Goal: Task Accomplishment & Management: Manage account settings

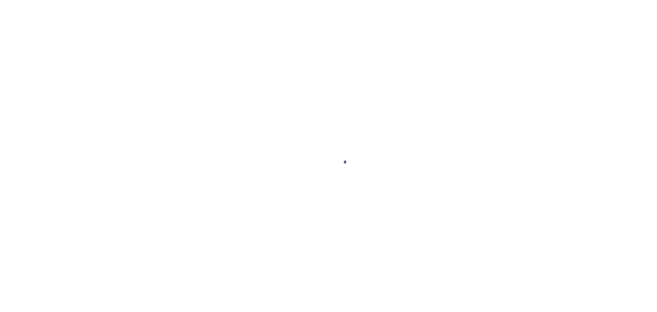
scroll to position [21, 0]
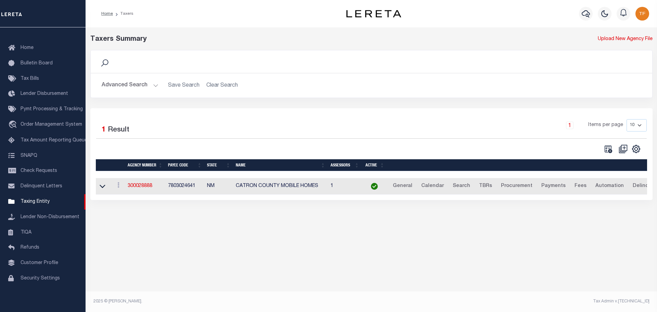
click at [151, 87] on button "Advanced Search" at bounding box center [130, 85] width 57 height 13
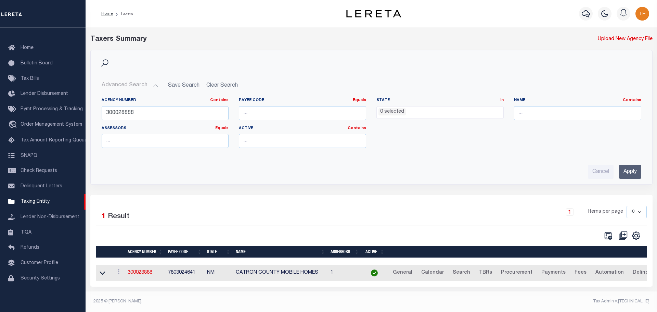
click at [141, 102] on label "Agency Number Contains Contains Is" at bounding box center [165, 100] width 127 height 6
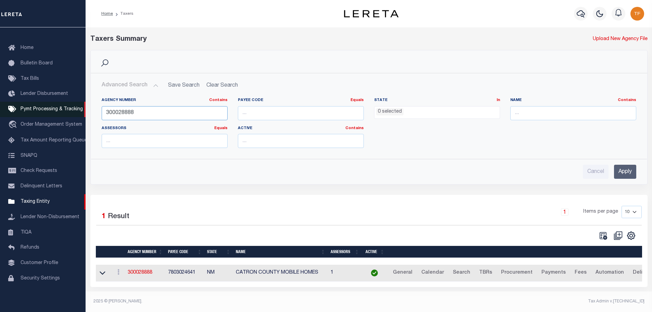
drag, startPoint x: 136, startPoint y: 111, endPoint x: 88, endPoint y: 94, distance: 50.9
click at [83, 100] on div "Home Taxers Profile" at bounding box center [326, 154] width 652 height 308
type input "180080282"
click at [626, 171] on input "Apply" at bounding box center [625, 172] width 22 height 14
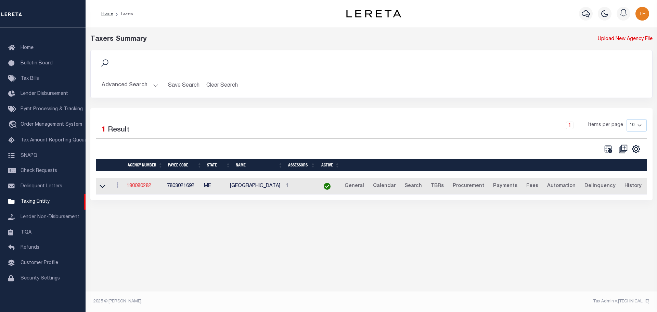
click at [141, 185] on link "180080282" at bounding box center [139, 185] width 25 height 5
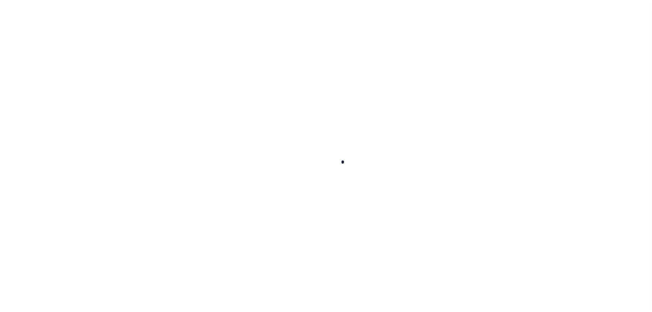
select select
checkbox input "false"
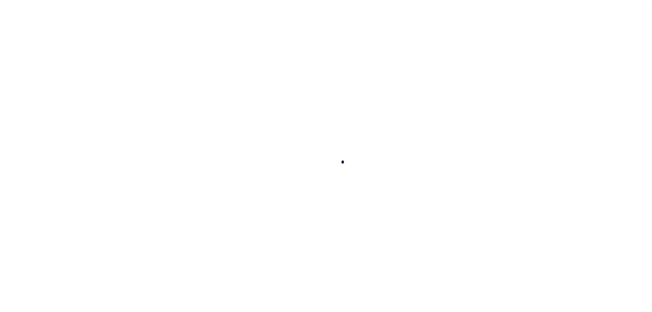
checkbox input "false"
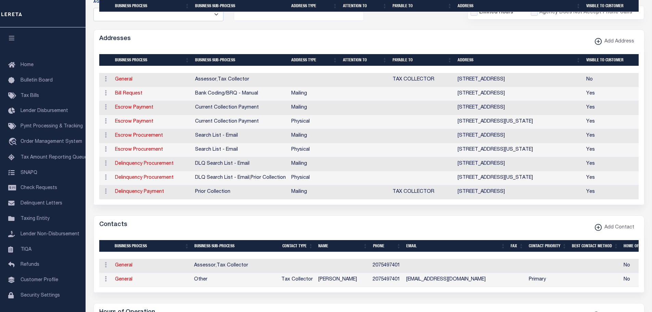
scroll to position [239, 0]
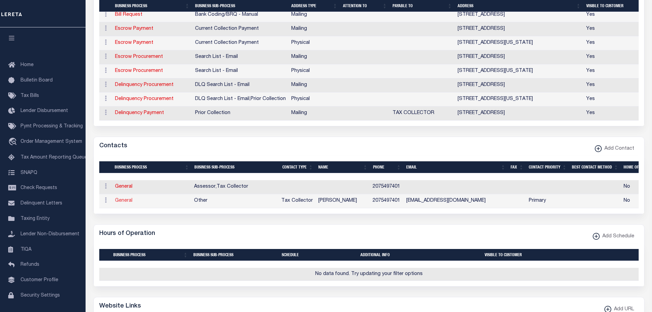
click at [118, 203] on link "General" at bounding box center [123, 200] width 17 height 5
checkbox input "false"
select select
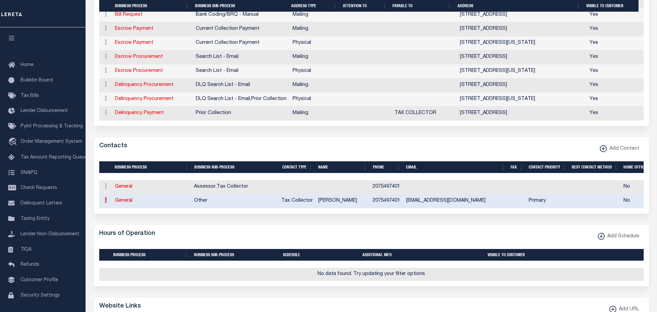
select select "2"
select select "1"
type input "KIMBERLY"
type input "H."
type input "JAMES"
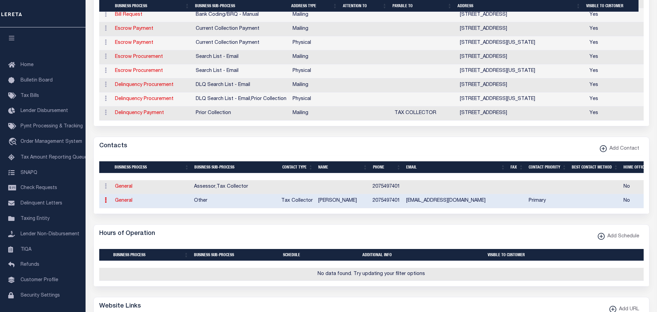
type input "2075497401"
type input "TAXCOLLECTOR@JEFFERSONMAINE.ORG"
select select "6"
select select "39"
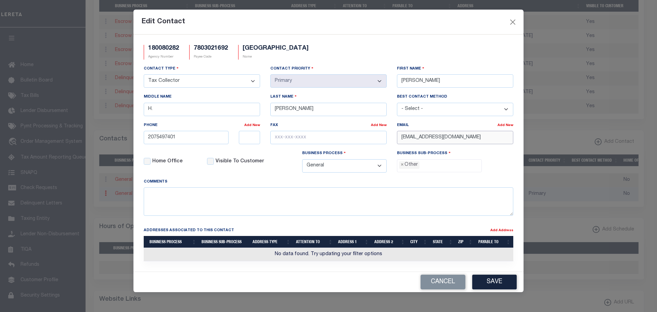
drag, startPoint x: 501, startPoint y: 139, endPoint x: 354, endPoint y: 139, distance: 146.8
click at [374, 137] on div "Contact Type - Select - Assessor Clerk Internal Contacts 1 Internal Contacts 2 …" at bounding box center [329, 121] width 380 height 113
paste input "ASSTOADMIN"
type input "ASSTOADMIN@JEFFERSONMAINE.ORG"
click at [496, 281] on button "Save" at bounding box center [494, 281] width 44 height 15
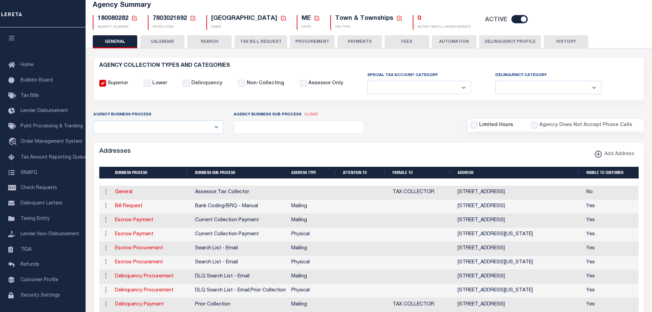
scroll to position [0, 0]
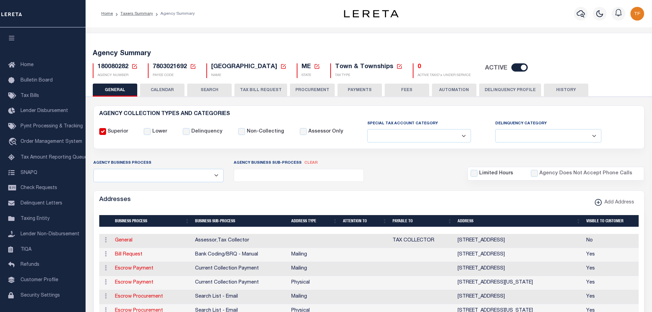
click at [362, 87] on button "PAYMENTS" at bounding box center [359, 89] width 44 height 13
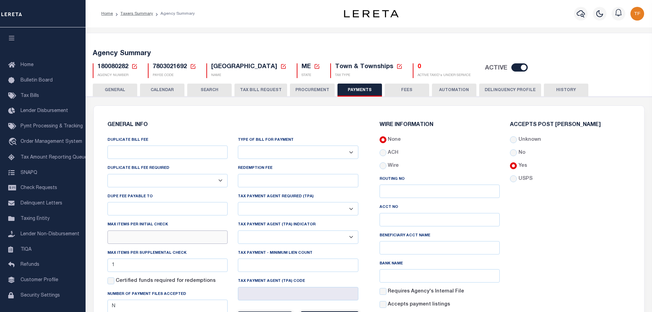
click at [134, 242] on input "text" at bounding box center [167, 236] width 120 height 13
type input "1"
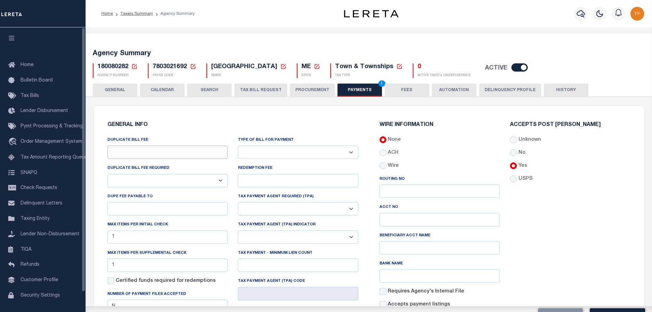
click at [126, 153] on input "DUPLICATE BILL FEE" at bounding box center [167, 151] width 120 height 13
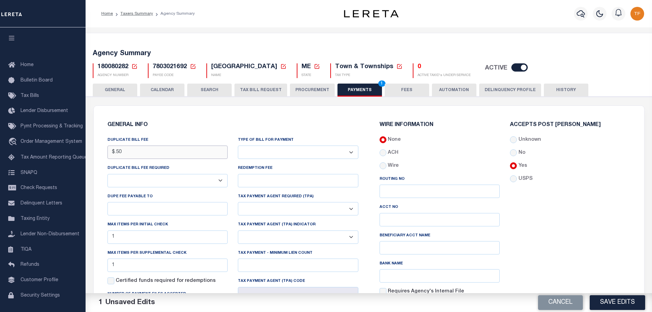
type input "$.50"
click at [338, 155] on select "Bar-Coded Tax Statement Print Tax Bills from Web. No DBF Required. Memo Bill Or…" at bounding box center [298, 151] width 120 height 13
select select "35"
click at [238, 146] on select "Bar-Coded Tax Statement Print Tax Bills from Web. No DBF Required. Memo Bill Or…" at bounding box center [298, 151] width 120 height 13
click at [596, 298] on button "Save Edits" at bounding box center [616, 302] width 55 height 15
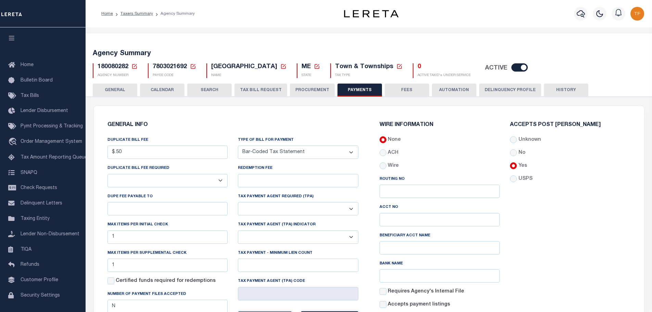
drag, startPoint x: 399, startPoint y: 89, endPoint x: 415, endPoint y: 112, distance: 28.4
click at [399, 90] on button "FEES" at bounding box center [407, 89] width 44 height 13
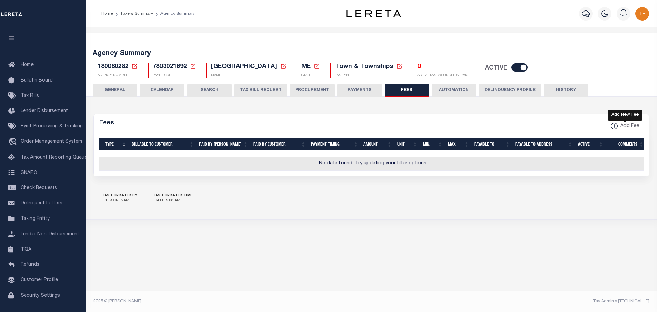
click at [615, 122] on xmlns\ "button" at bounding box center [614, 125] width 7 height 7
select select
checkbox input "false"
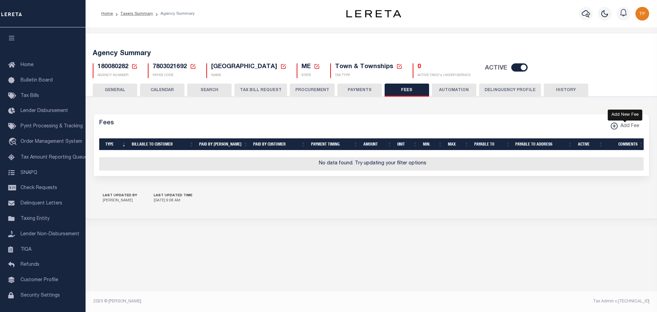
checkbox input "false"
checkbox input "true"
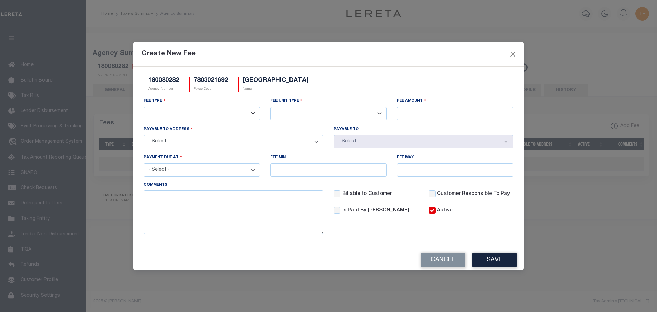
click at [248, 113] on select "3rd Party Web Extract Fee Current 3rd Party Web Extract Fee Prior Automation Fe…" at bounding box center [202, 113] width 116 height 13
select select "1"
click at [144, 107] on select "3rd Party Web Extract Fee Current 3rd Party Web Extract Fee Prior Automation Fe…" at bounding box center [202, 113] width 116 height 13
click at [301, 115] on select "Per Agency Per Agency Parcel Per B Service Parcel Per C Service Parcel Per File…" at bounding box center [328, 113] width 116 height 13
select select "10"
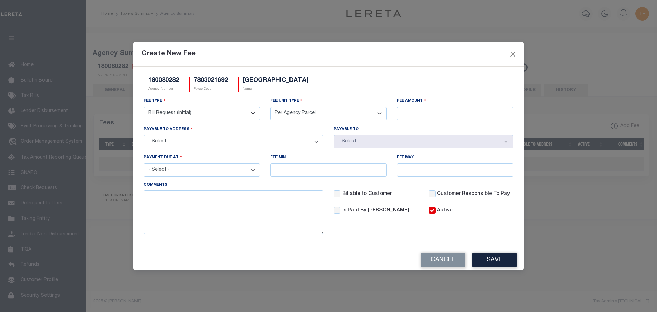
click at [270, 107] on select "Per Agency Per Agency Parcel Per B Service Parcel Per C Service Parcel Per File…" at bounding box center [328, 113] width 116 height 13
click at [410, 114] on input "Fee Amount" at bounding box center [455, 113] width 116 height 13
type input "$.50"
click at [224, 144] on select "- Select - 58 WASHINGTON RD, JEFFERSON, ME, 04348 PO BOX 77, JEFFERSON, ME, 043…" at bounding box center [234, 141] width 180 height 13
select select "20459"
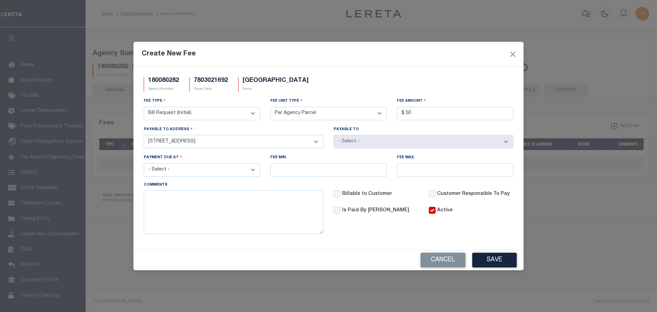
click at [144, 135] on select "- Select - 58 WASHINGTON RD, JEFFERSON, ME, 04348 PO BOX 77, JEFFERSON, ME, 043…" at bounding box center [234, 141] width 180 height 13
select select "132529"
click at [220, 168] on select "- Select - File download Invoice (Prepay) Invoice (Trailing) Time of payment Ti…" at bounding box center [202, 169] width 116 height 13
select select "3"
click at [144, 164] on select "- Select - File download Invoice (Prepay) Invoice (Trailing) Time of payment Ti…" at bounding box center [202, 169] width 116 height 13
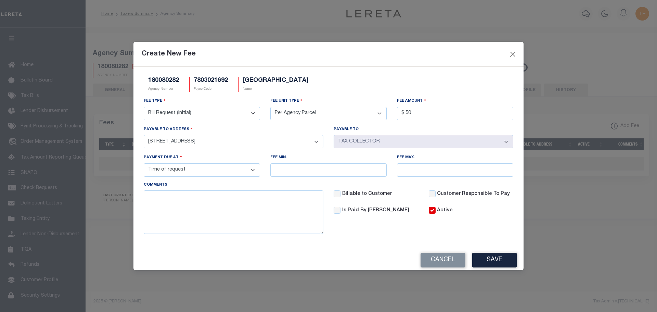
click at [499, 264] on button "Save" at bounding box center [494, 259] width 44 height 15
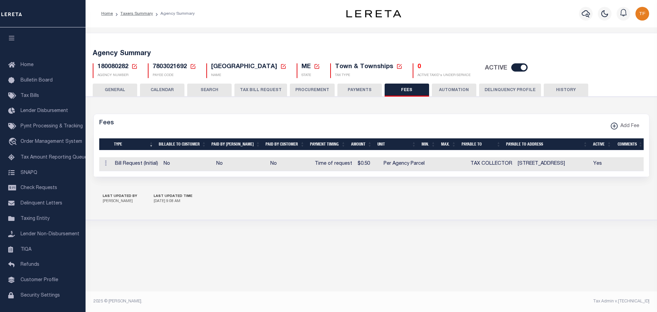
drag, startPoint x: 358, startPoint y: 85, endPoint x: 570, endPoint y: 109, distance: 213.8
click at [358, 86] on button "PAYMENTS" at bounding box center [359, 89] width 44 height 13
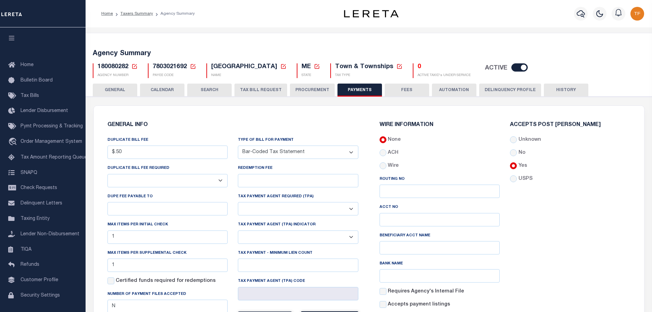
drag, startPoint x: 110, startPoint y: 90, endPoint x: 255, endPoint y: 140, distance: 153.4
click at [110, 90] on button "GENERAL" at bounding box center [115, 89] width 44 height 13
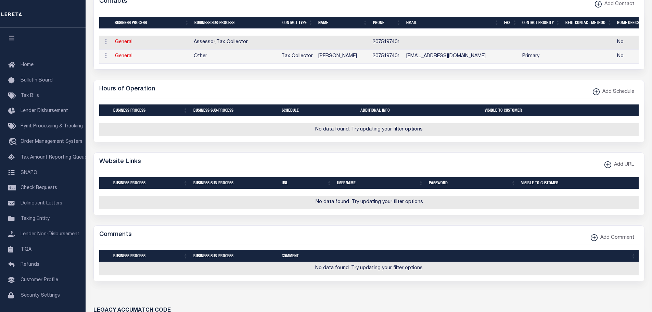
scroll to position [445, 0]
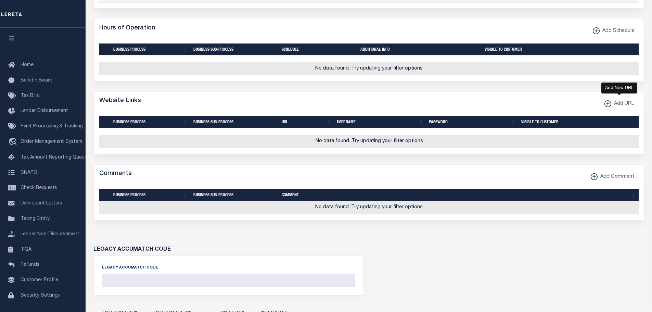
click at [607, 107] on xmlns\ "button" at bounding box center [607, 103] width 7 height 7
select select
checkbox input "true"
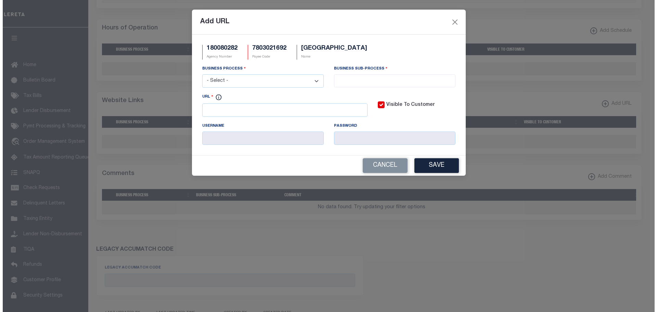
scroll to position [440, 0]
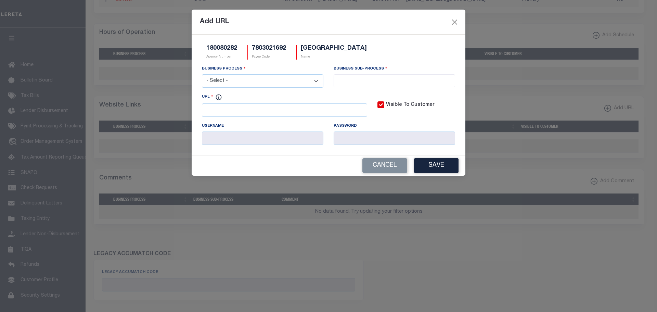
click at [240, 83] on select "- Select - All Automation Bill Request Delinquency Payment Delinquency Procurem…" at bounding box center [262, 80] width 121 height 13
select select "6"
click at [202, 75] on select "- Select - All Automation Bill Request Delinquency Payment Delinquency Procurem…" at bounding box center [262, 80] width 121 height 13
click at [374, 82] on input "search" at bounding box center [394, 80] width 117 height 8
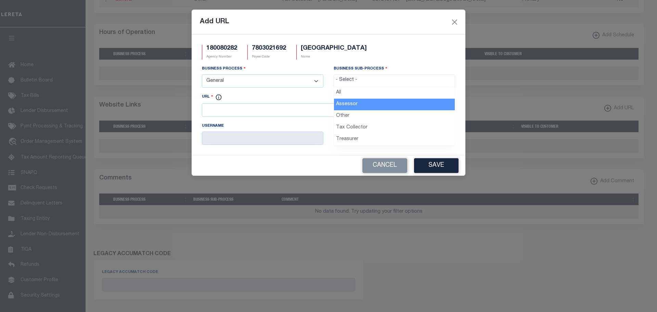
select select "33"
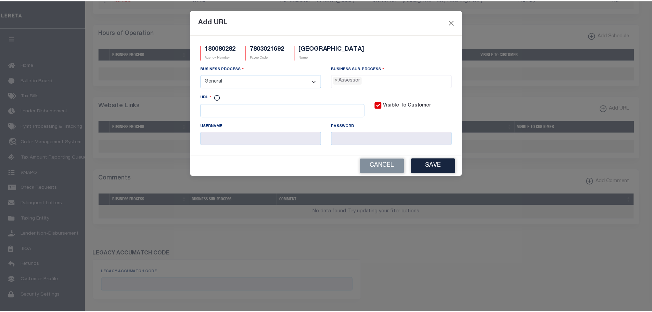
scroll to position [6, 0]
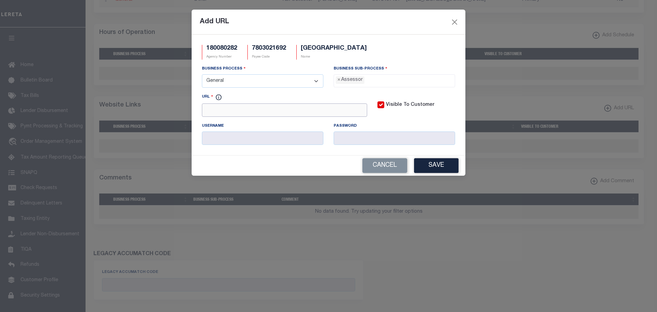
click at [233, 111] on input "URL" at bounding box center [284, 109] width 165 height 13
paste input "http://www.sitexdata.com"
type input "http://www.sitexdata.com"
drag, startPoint x: 450, startPoint y: 160, endPoint x: 448, endPoint y: 163, distance: 3.8
click at [450, 160] on button "Save" at bounding box center [436, 165] width 44 height 15
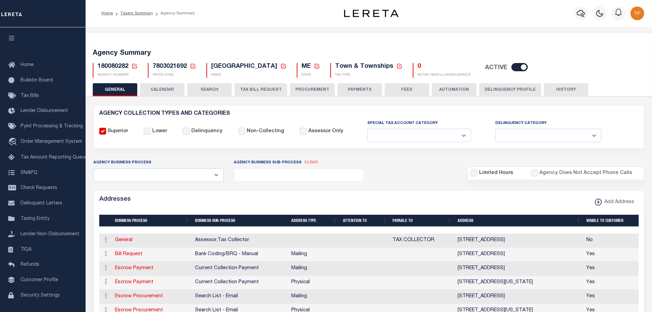
scroll to position [0, 0]
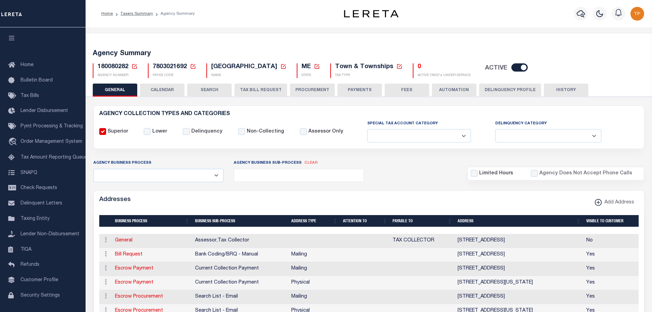
click at [135, 65] on icon at bounding box center [134, 66] width 6 height 6
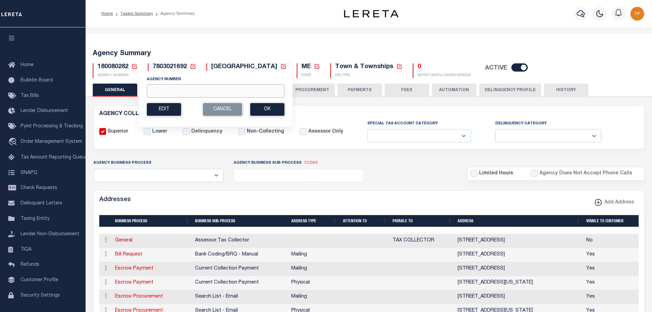
click at [161, 93] on input "Agency Number" at bounding box center [216, 90] width 138 height 13
type input "180030101"
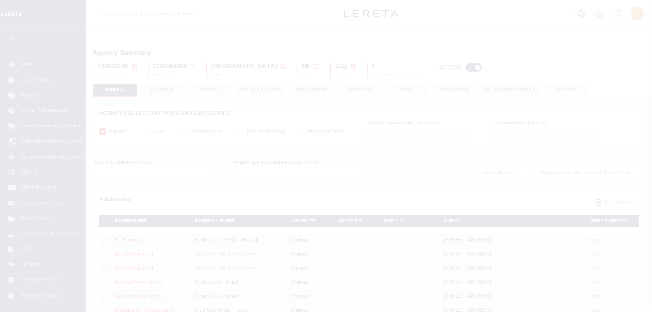
select select
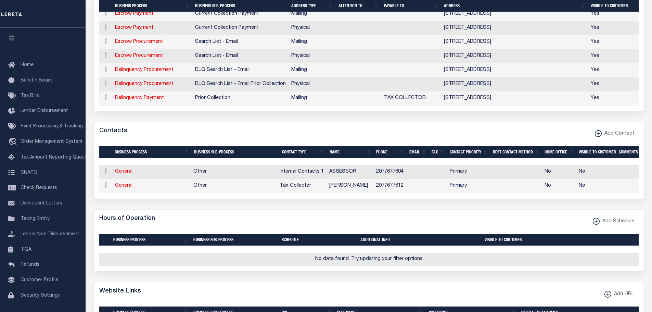
scroll to position [239, 0]
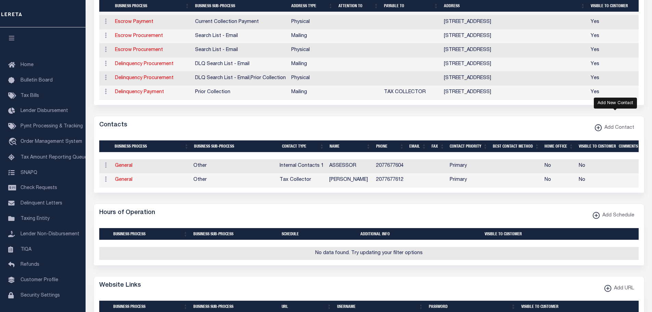
click at [598, 129] on icon "button" at bounding box center [598, 127] width 1 height 3
select select "1"
checkbox input "false"
checkbox input "true"
select select
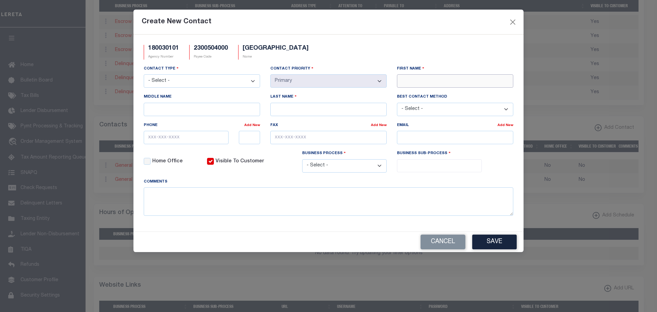
click at [410, 81] on input "First Name" at bounding box center [455, 80] width 116 height 13
type input "LAURA"
type input "CAMPBELL"
click at [242, 81] on select "- Select - Assessor Clerk Internal Contacts 1 Internal Contacts 2 Internal Cont…" at bounding box center [202, 80] width 116 height 13
select select "5"
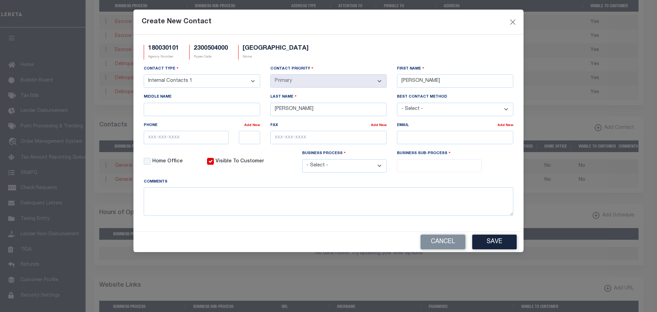
click at [144, 75] on select "- Select - Assessor Clerk Internal Contacts 1 Internal Contacts 2 Internal Cont…" at bounding box center [202, 80] width 116 height 13
select select "2"
click at [408, 134] on input "email" at bounding box center [455, 137] width 116 height 13
paste input "LCAMPBELL@SOUTHPORTL"
type input "LCAMPBELL@SOUTHPORTLAND.GOV"
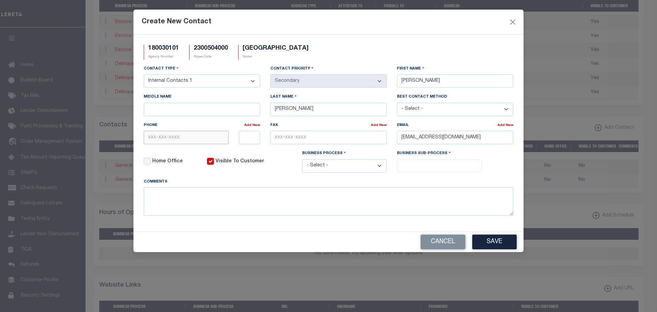
click at [180, 136] on input "text" at bounding box center [186, 137] width 85 height 13
type input "207-767-7612"
type input "207-699-4559"
click at [377, 168] on select "- Select - All Automation Bill Request Delinquency Payment Delinquency Procurem…" at bounding box center [344, 165] width 85 height 13
select select "6"
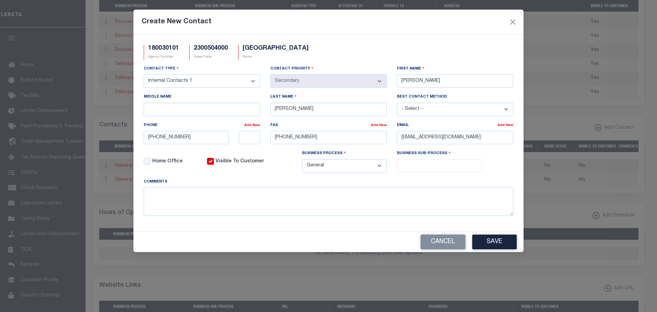
click at [302, 160] on select "- Select - All Automation Bill Request Delinquency Payment Delinquency Procurem…" at bounding box center [344, 165] width 85 height 13
click at [420, 166] on input "search" at bounding box center [439, 165] width 81 height 8
click at [418, 165] on input "search" at bounding box center [439, 165] width 81 height 8
drag, startPoint x: 421, startPoint y: 180, endPoint x: 426, endPoint y: 182, distance: 5.2
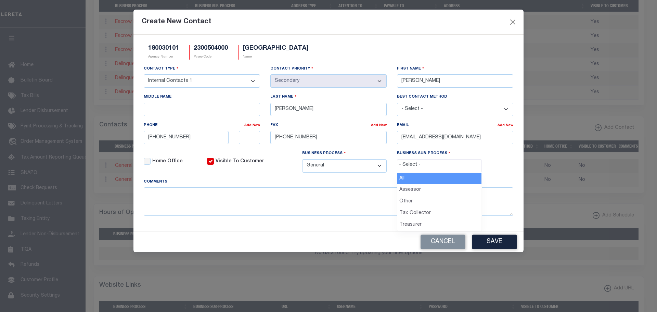
select select "0"
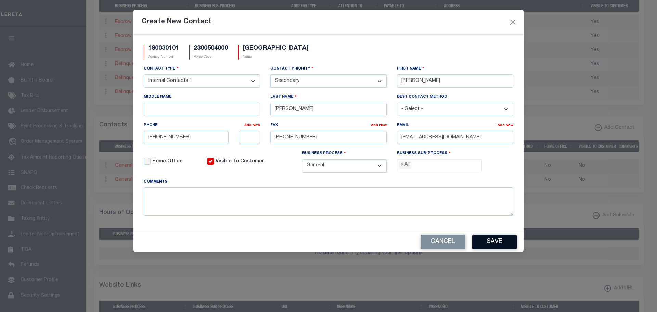
click at [498, 244] on button "Save" at bounding box center [494, 241] width 44 height 15
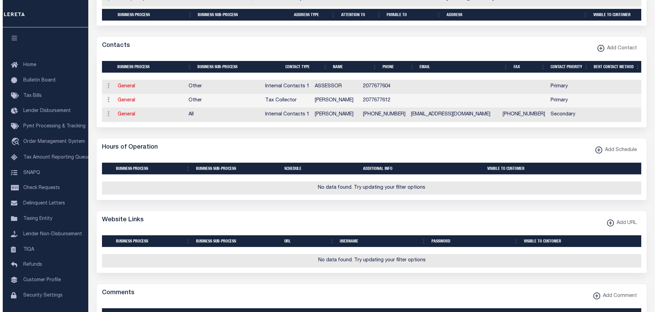
scroll to position [342, 0]
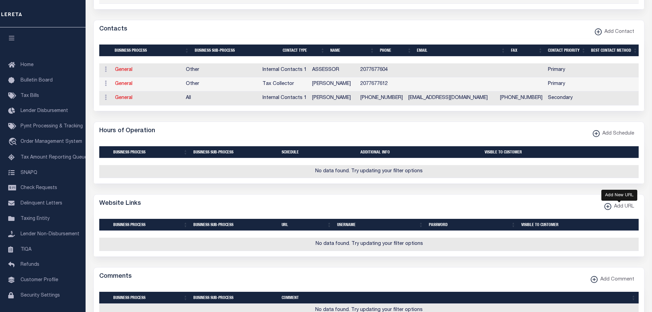
click at [606, 210] on xmlns\ "button" at bounding box center [607, 206] width 7 height 7
select select
checkbox input "true"
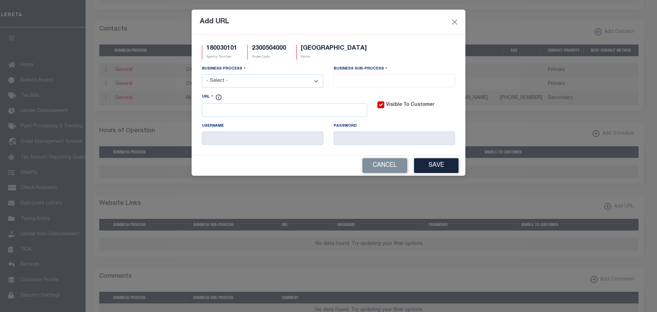
click at [283, 82] on select "- Select - All Automation Bill Request Delinquency Payment Delinquency Procurem…" at bounding box center [262, 80] width 121 height 13
select select "6"
click at [202, 75] on select "- Select - All Automation Bill Request Delinquency Payment Delinquency Procurem…" at bounding box center [262, 80] width 121 height 13
click at [399, 77] on input "search" at bounding box center [394, 80] width 117 height 8
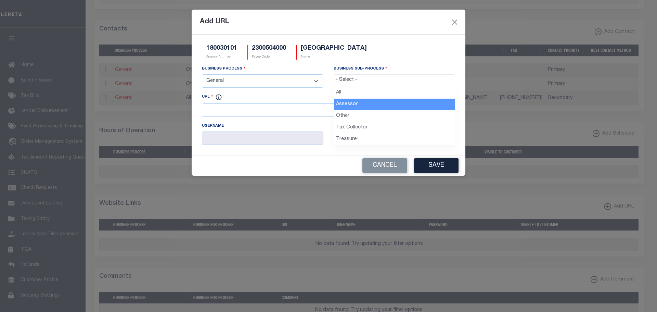
select select "33"
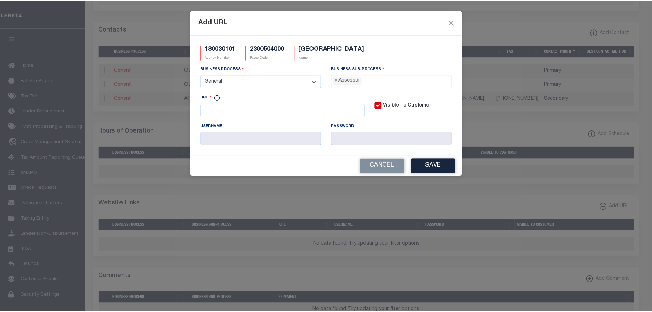
scroll to position [6, 0]
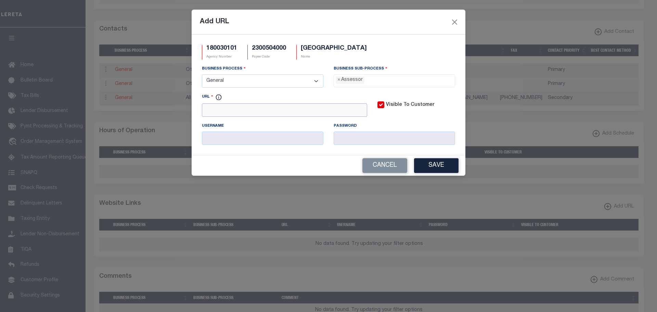
click at [222, 110] on input "URL" at bounding box center [284, 109] width 165 height 13
paste input "http://data.visionappraisal.com/SouthPortlandME/default.as"
type input "http://data.visionappraisal.com/SouthPortlandME/default.asp"
click at [438, 167] on button "Save" at bounding box center [436, 165] width 44 height 15
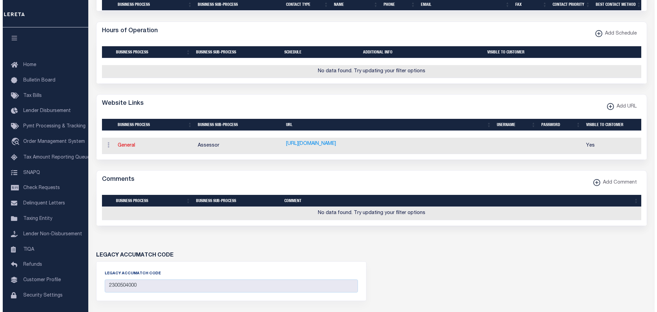
scroll to position [445, 0]
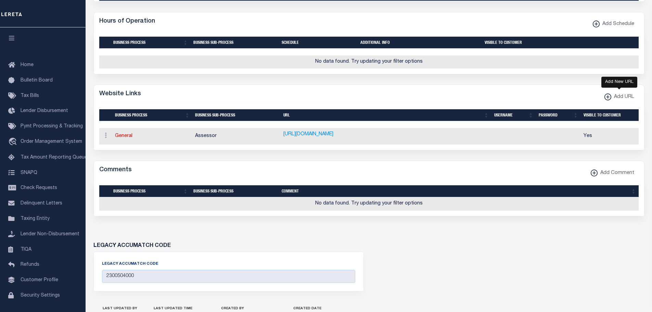
click at [607, 99] on icon "button" at bounding box center [607, 96] width 1 height 3
select select
checkbox input "true"
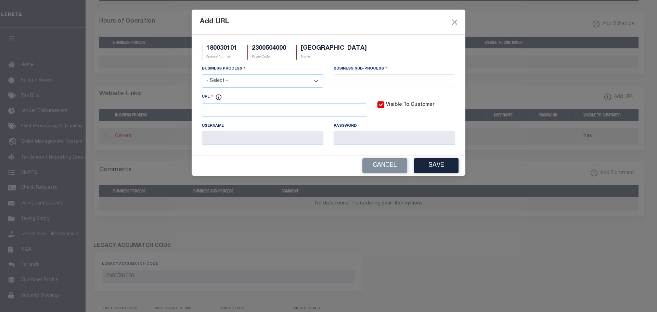
scroll to position [0, 0]
drag, startPoint x: 277, startPoint y: 80, endPoint x: 275, endPoint y: 84, distance: 4.6
click at [277, 80] on select "- Select - All Automation Bill Request Delinquency Payment Delinquency Procurem…" at bounding box center [262, 80] width 121 height 13
select select "3"
click at [202, 75] on select "- Select - All Automation Bill Request Delinquency Payment Delinquency Procurem…" at bounding box center [262, 80] width 121 height 13
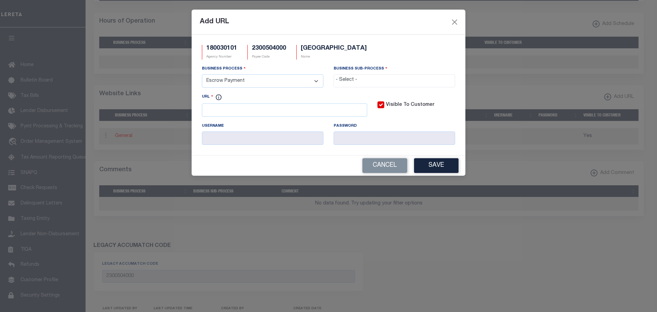
click at [377, 77] on input "search" at bounding box center [394, 80] width 117 height 8
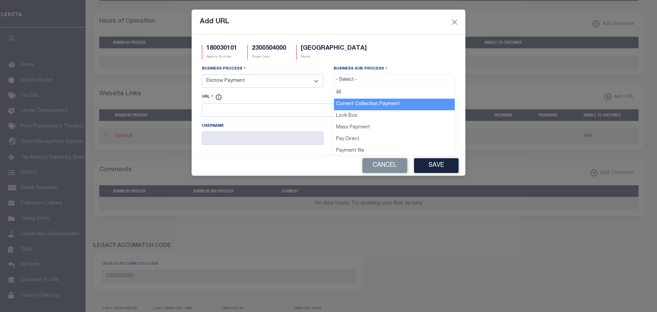
select select "11"
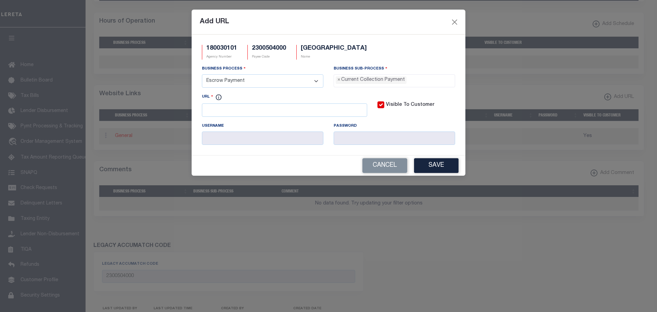
scroll to position [6, 0]
click at [236, 109] on input "URL" at bounding box center [284, 109] width 165 height 13
paste input "https://selfser"
drag, startPoint x: 239, startPoint y: 113, endPoint x: 178, endPoint y: 103, distance: 61.8
click at [180, 103] on div "Add URL 180030101 Agency Number 2300504000 Payee Code SOUTH PORTLAND CITY Name …" at bounding box center [328, 156] width 657 height 312
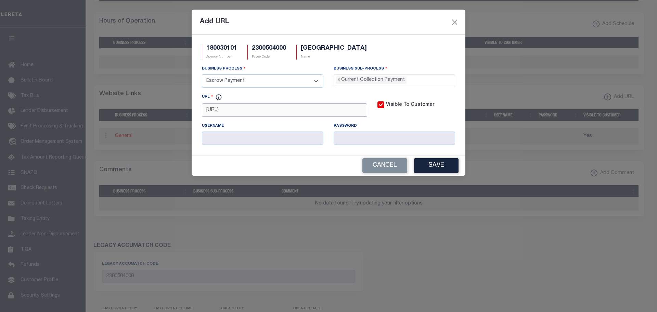
paste input "v.southportland.org/MSS/citizens/RealEstate/Default.aspx?mod"
type input "https://selfserv.southportland.org/MSS/citizens/RealEstate/Default.aspx?mod"
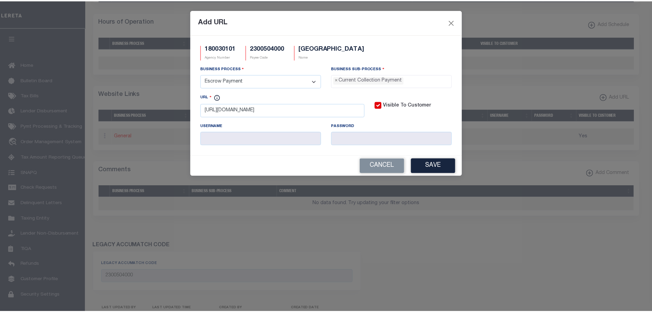
scroll to position [0, 0]
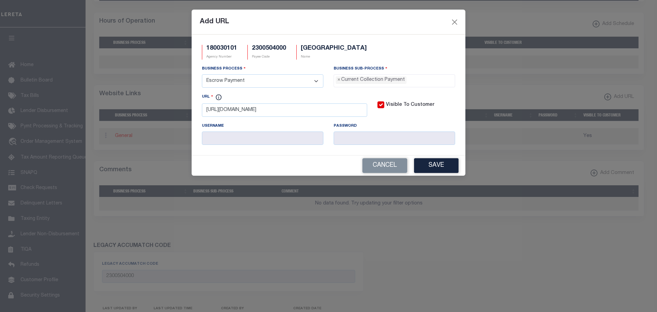
drag, startPoint x: 431, startPoint y: 167, endPoint x: 435, endPoint y: 173, distance: 7.3
click at [431, 168] on button "Save" at bounding box center [436, 165] width 44 height 15
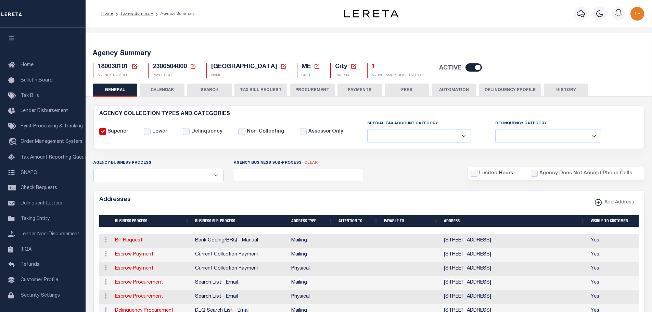
click at [135, 65] on icon at bounding box center [134, 66] width 6 height 6
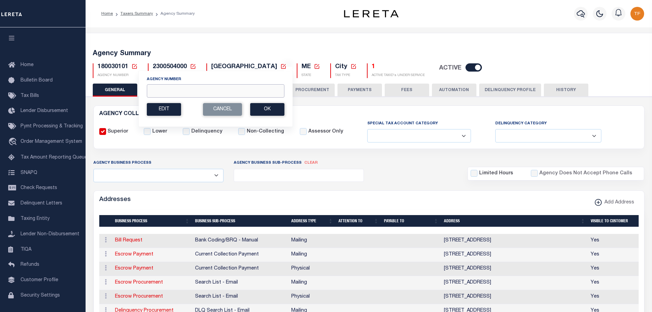
click at [155, 86] on input "Agency Number" at bounding box center [216, 90] width 138 height 13
type input "210780101"
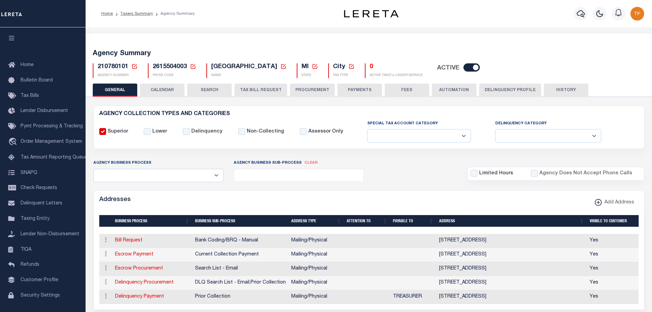
select select
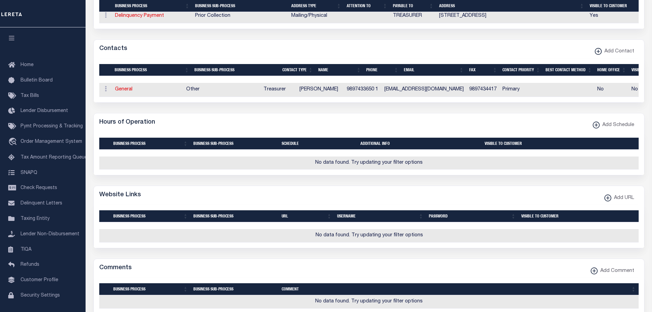
scroll to position [239, 0]
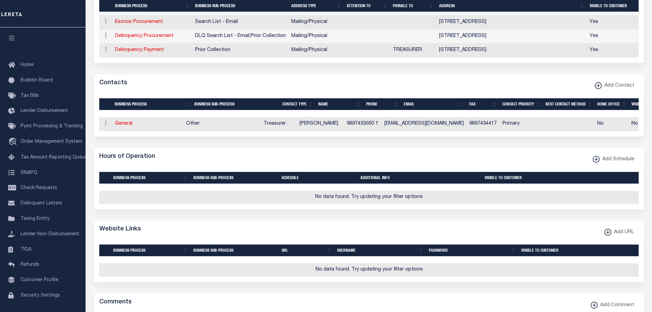
drag, startPoint x: 127, startPoint y: 127, endPoint x: 209, endPoint y: 132, distance: 81.9
click at [127, 126] on link "General" at bounding box center [123, 123] width 17 height 5
checkbox input "false"
select select
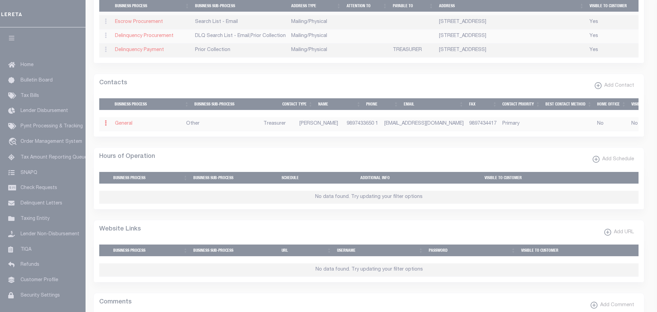
select select "3"
select select "1"
type input "JENNIFER"
type input "LEPIOR"
type input "9897433650"
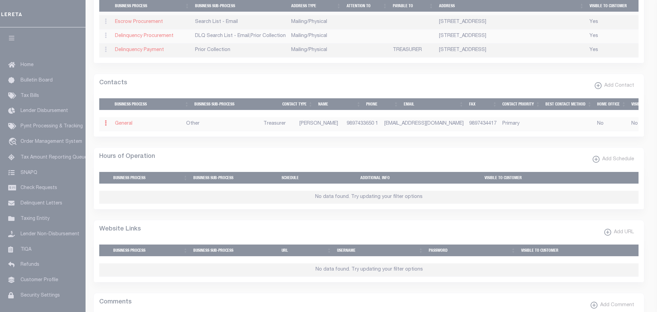
type input "1"
type input "9897434417"
type input "STOUT2737@GMAIL.COM"
select select "6"
select select "39"
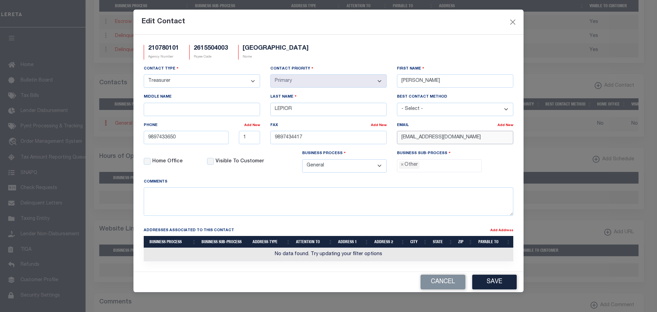
drag, startPoint x: 456, startPoint y: 136, endPoint x: 335, endPoint y: 133, distance: 121.1
click at [335, 133] on div "Contact Type - Select - Assessor Clerk Internal Contacts 1 Internal Contacts 2 …" at bounding box center [329, 121] width 380 height 113
paste input "JSTOUT@CORUNNA-MI.GOV"
type input "JSTOUT@CORUNNA-MI.GOV"
click at [496, 285] on button "Save" at bounding box center [494, 281] width 44 height 15
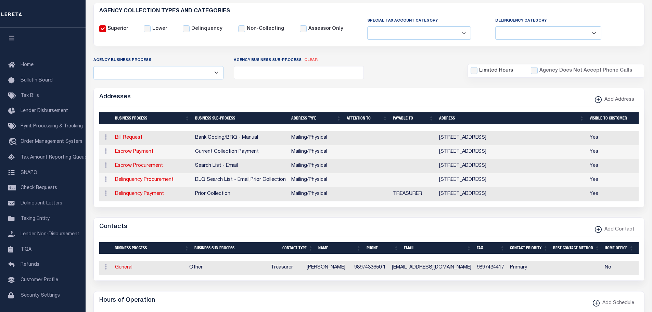
scroll to position [0, 0]
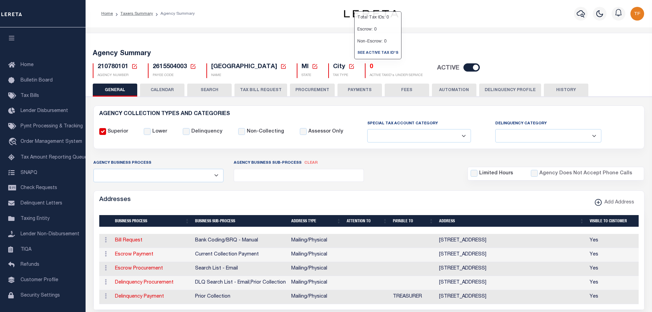
click at [362, 87] on button "PAYMENTS" at bounding box center [359, 89] width 44 height 13
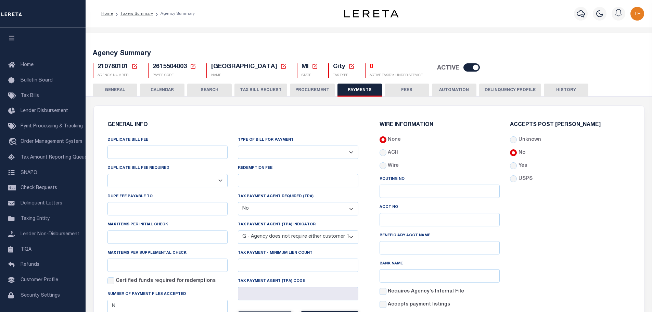
click at [351, 149] on select "Bar-Coded Tax Statement Print Tax Bills from Web. No DBF Required. Memo Bill Or…" at bounding box center [298, 151] width 120 height 13
select select "35"
click at [238, 146] on select "Bar-Coded Tax Statement Print Tax Bills from Web. No DBF Required. Memo Bill Or…" at bounding box center [298, 151] width 120 height 13
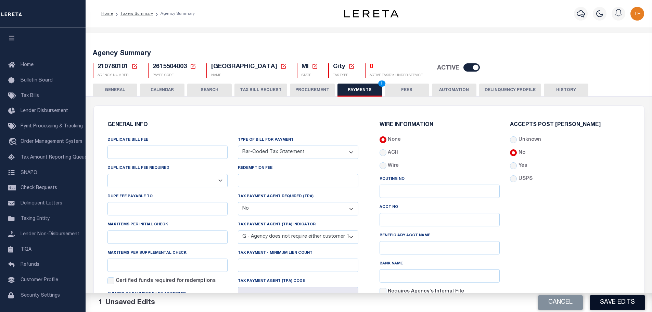
click at [595, 300] on button "Save Edits" at bounding box center [616, 302] width 55 height 15
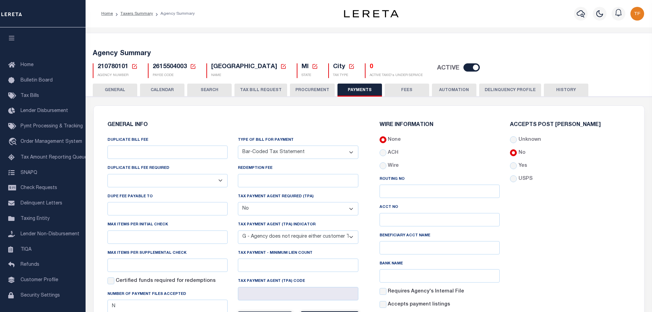
click at [120, 86] on button "GENERAL" at bounding box center [115, 89] width 44 height 13
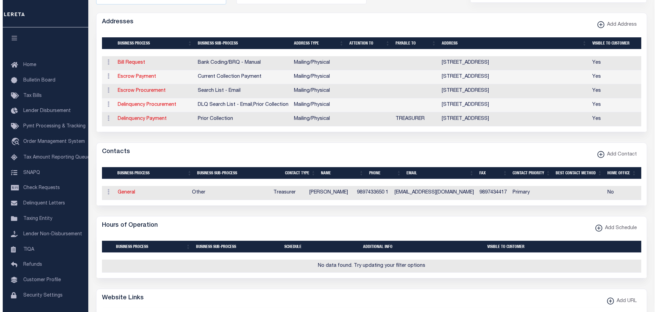
scroll to position [274, 0]
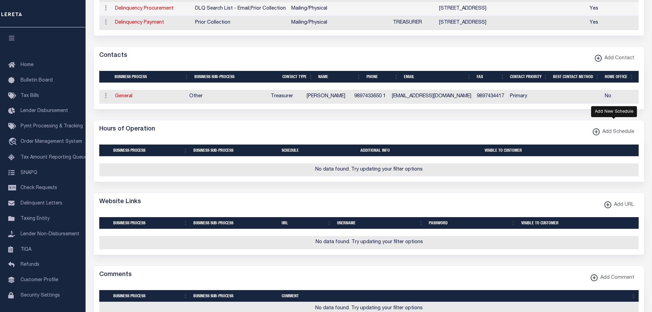
click at [594, 135] on xmlns\ "button" at bounding box center [595, 131] width 7 height 7
select select
checkbox input "true"
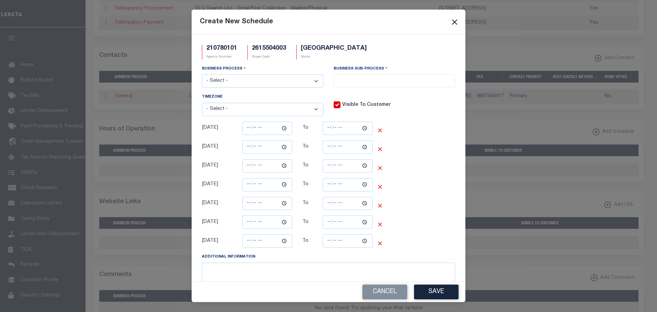
click at [455, 21] on button "Close" at bounding box center [454, 21] width 9 height 9
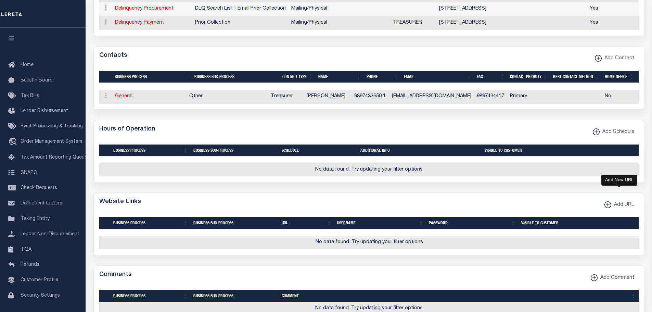
click at [608, 208] on xmlns\ "button" at bounding box center [607, 204] width 7 height 7
select select
checkbox input "true"
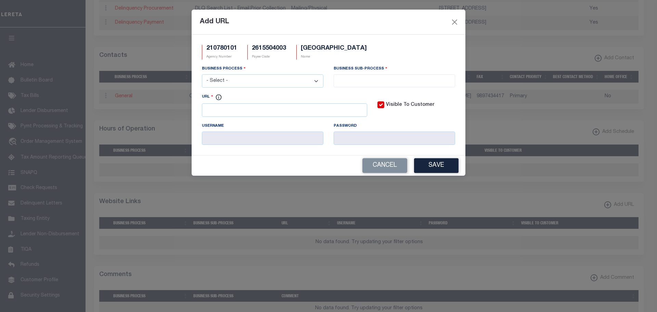
click at [231, 83] on select "- Select - All Automation Bill Request Delinquency Payment Delinquency Procurem…" at bounding box center [262, 80] width 121 height 13
select select "3"
click at [202, 75] on select "- Select - All Automation Bill Request Delinquency Payment Delinquency Procurem…" at bounding box center [262, 80] width 121 height 13
click at [357, 79] on input "search" at bounding box center [394, 80] width 117 height 8
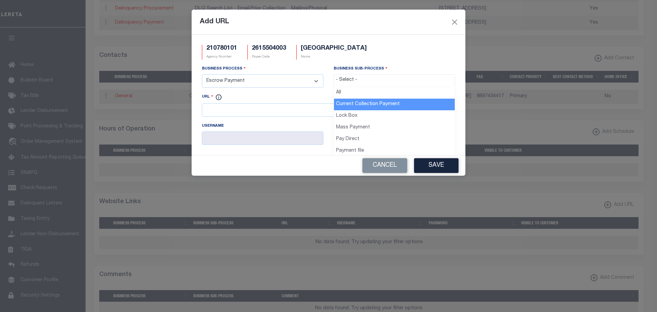
select select "11"
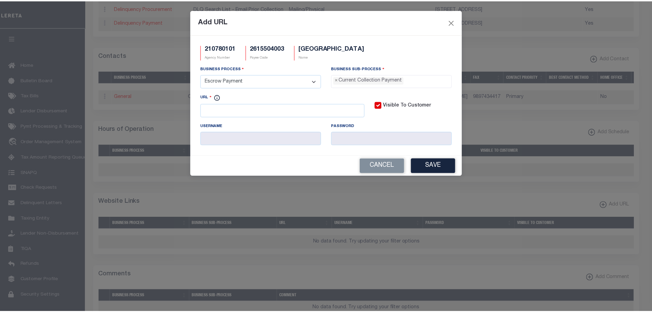
scroll to position [6, 0]
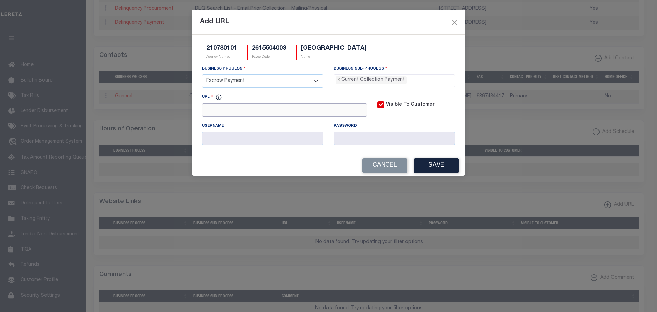
click at [245, 113] on input "URL" at bounding box center [284, 109] width 165 height 13
paste input "WWW.CORUNNA-MI.GOV"
drag, startPoint x: 450, startPoint y: 165, endPoint x: 505, endPoint y: 180, distance: 57.0
click at [450, 166] on button "Save" at bounding box center [436, 165] width 44 height 15
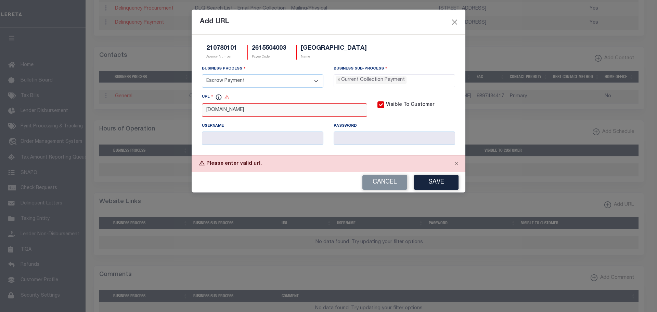
click at [206, 110] on input "WWW.CORUNNA-MI.GOV" at bounding box center [284, 109] width 165 height 13
type input "HTTP://WWW.CORUNNA-MI.GOV"
click at [431, 180] on button "Save" at bounding box center [436, 182] width 44 height 15
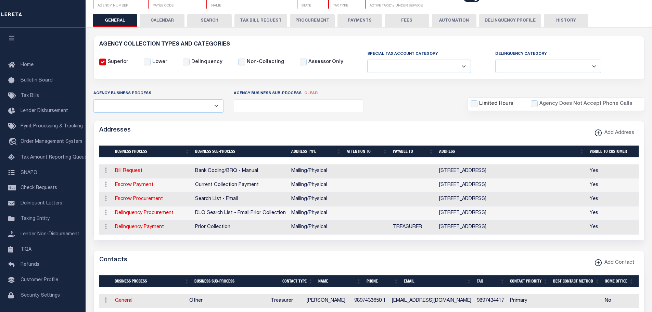
scroll to position [0, 0]
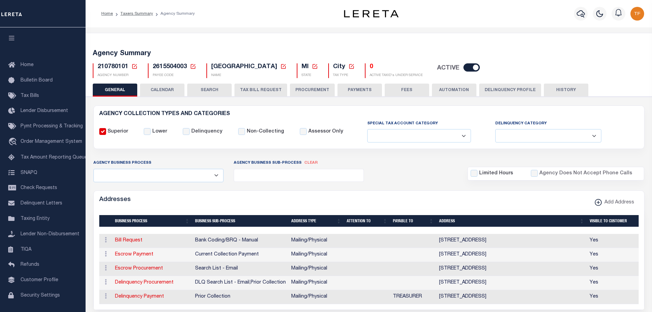
click at [132, 65] on icon at bounding box center [134, 66] width 5 height 5
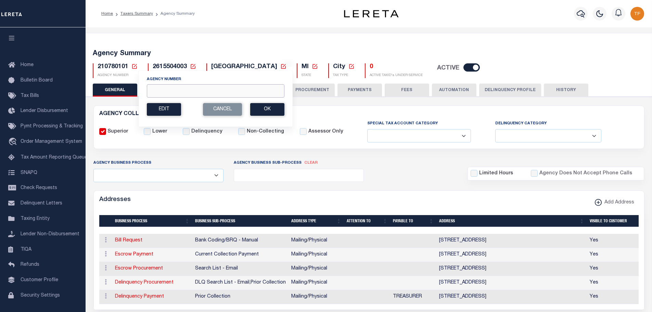
click at [162, 88] on input "Agency Number" at bounding box center [216, 90] width 138 height 13
type input "210830402"
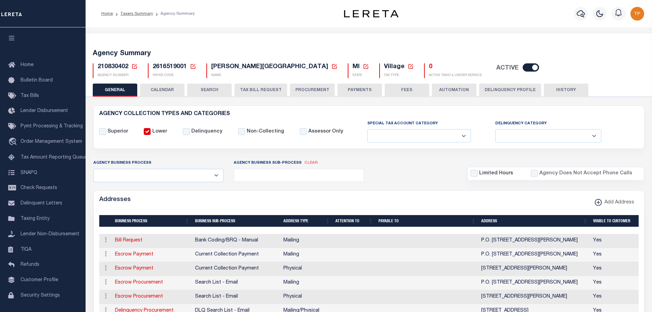
select select
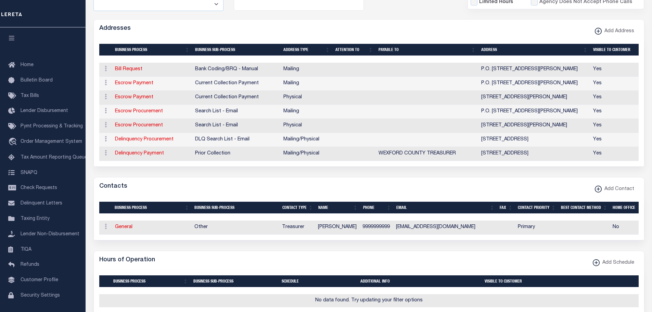
scroll to position [171, 0]
click at [120, 229] on link "General" at bounding box center [123, 226] width 17 height 5
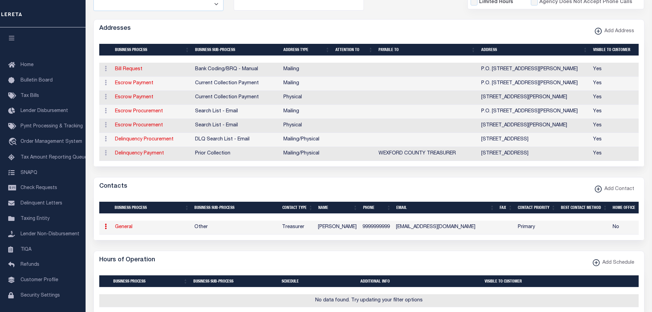
select select "39"
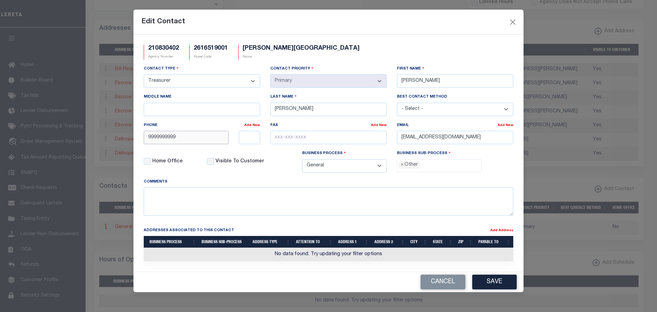
drag, startPoint x: 193, startPoint y: 139, endPoint x: 125, endPoint y: 139, distance: 67.4
click at [127, 139] on div "Edit Contact 210830402 Agency Number 2616519001 Payee Code [PERSON_NAME][GEOGRA…" at bounding box center [328, 156] width 657 height 312
type input "[PHONE_NUMBER]"
click at [498, 284] on button "Save" at bounding box center [494, 281] width 44 height 15
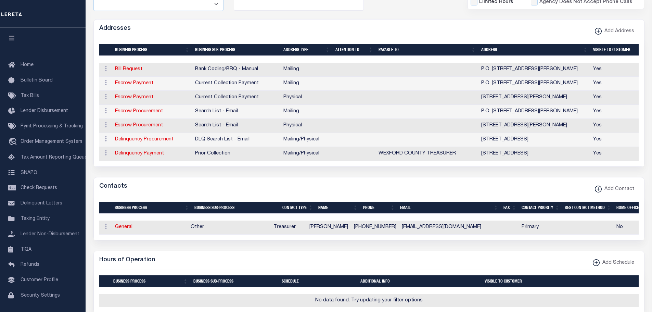
scroll to position [0, 0]
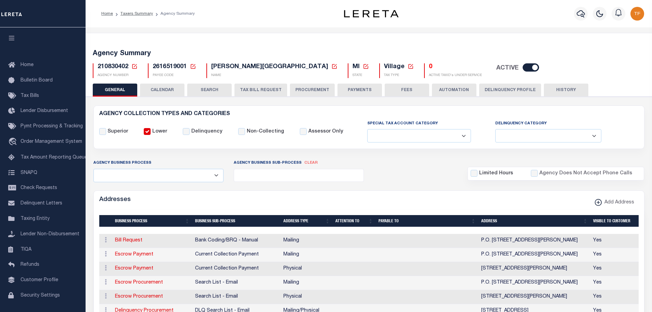
click at [361, 90] on button "PAYMENTS" at bounding box center [359, 89] width 44 height 13
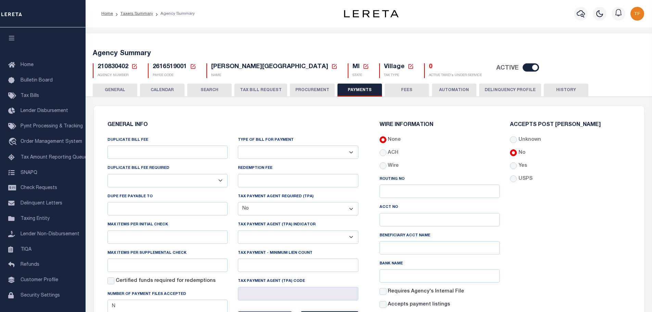
click at [111, 87] on button "GENERAL" at bounding box center [115, 89] width 44 height 13
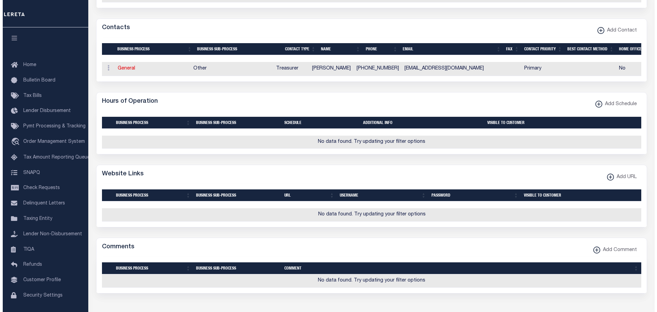
scroll to position [342, 0]
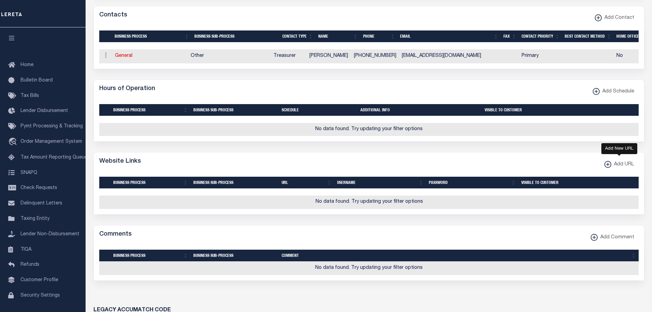
click at [605, 168] on xmlns\ "button" at bounding box center [607, 164] width 7 height 7
select select
checkbox input "true"
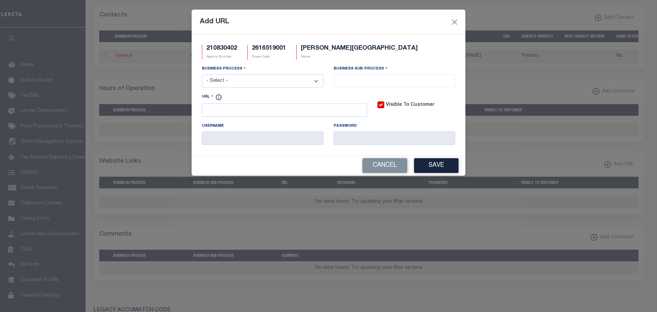
drag, startPoint x: 305, startPoint y: 80, endPoint x: 283, endPoint y: 86, distance: 23.0
click at [305, 80] on select "- Select - All Automation Bill Request Delinquency Payment Delinquency Procurem…" at bounding box center [262, 80] width 121 height 13
select select "3"
click at [202, 75] on select "- Select - All Automation Bill Request Delinquency Payment Delinquency Procurem…" at bounding box center [262, 80] width 121 height 13
click at [374, 79] on input "search" at bounding box center [394, 80] width 117 height 8
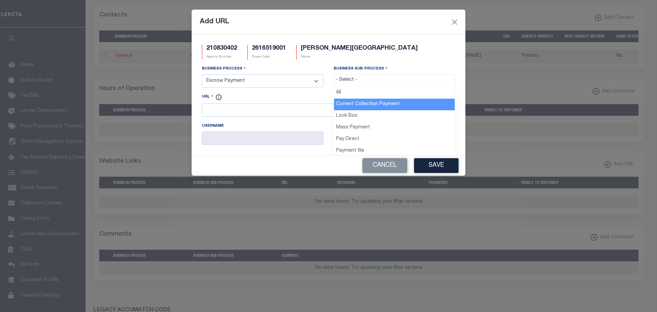
select select "11"
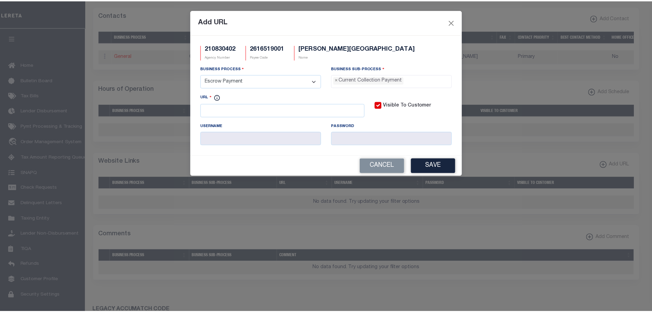
scroll to position [6, 0]
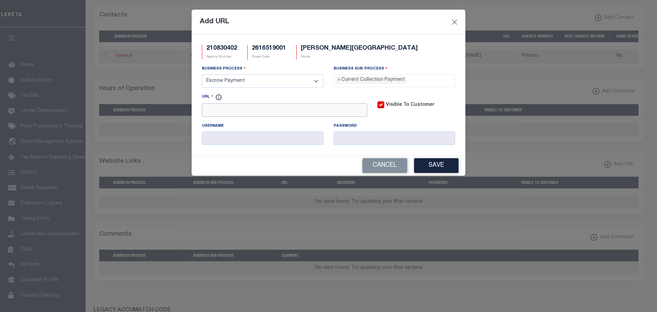
click at [228, 113] on input "URL" at bounding box center [284, 109] width 165 height 13
paste input "[URL][DOMAIN_NAME]"
type input "[URL][DOMAIN_NAME]"
click at [449, 165] on button "Save" at bounding box center [436, 165] width 44 height 15
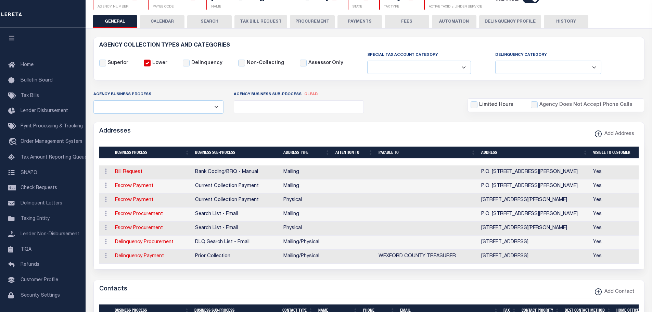
scroll to position [0, 0]
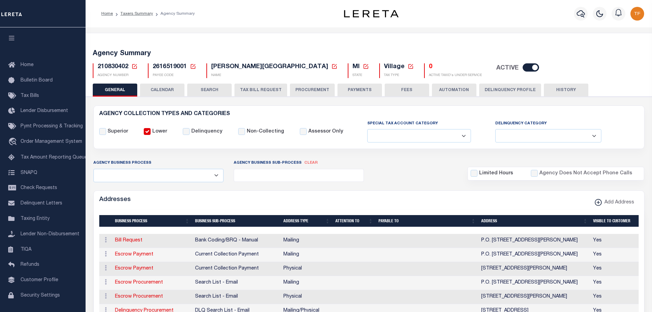
click at [136, 65] on icon at bounding box center [134, 66] width 6 height 6
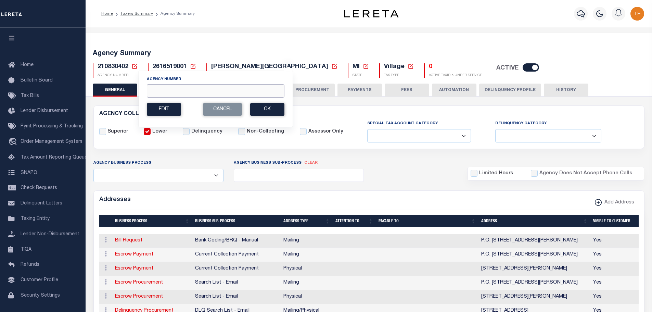
click at [168, 90] on input "Agency Number" at bounding box center [216, 90] width 138 height 13
type input "310180635"
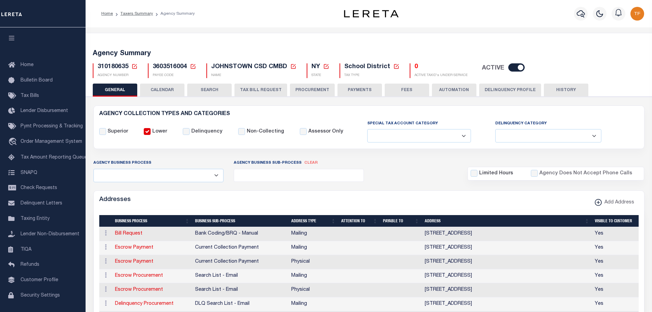
select select
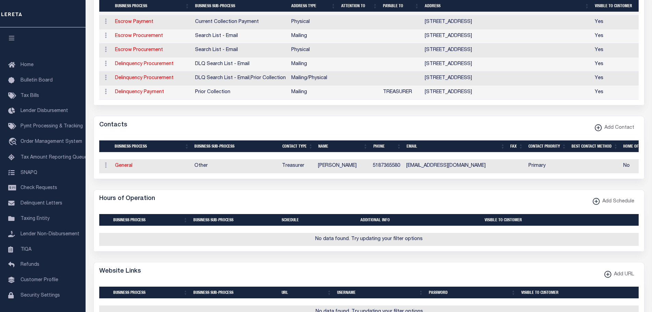
scroll to position [239, 0]
click at [121, 168] on link "General" at bounding box center [123, 165] width 17 height 5
checkbox input "false"
select select
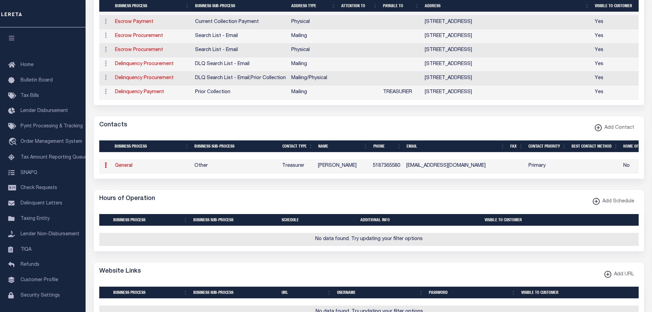
select select "3"
select select "1"
type input "[PERSON_NAME]"
type input "5187365580"
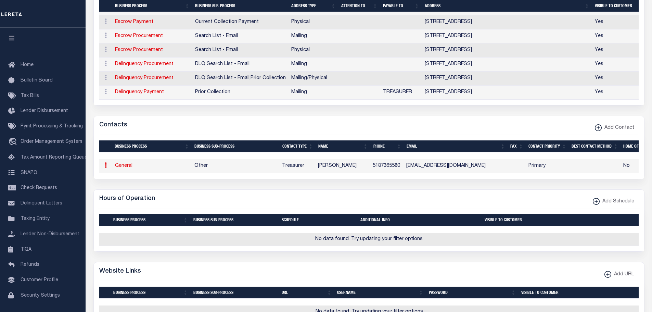
type input "[EMAIL_ADDRESS][DOMAIN_NAME]"
select select "6"
select select "39"
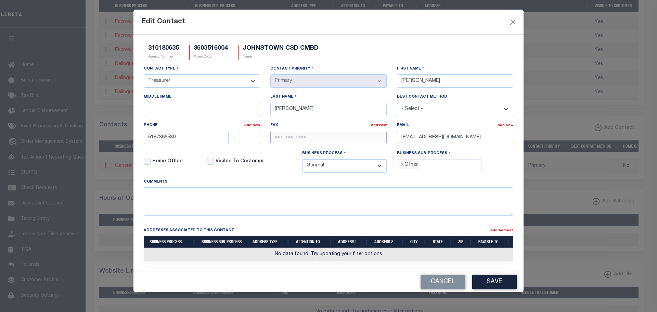
click at [277, 140] on input "text" at bounding box center [328, 137] width 116 height 13
type input "[PHONE_NUMBER]"
click at [502, 283] on button "Save" at bounding box center [494, 281] width 44 height 15
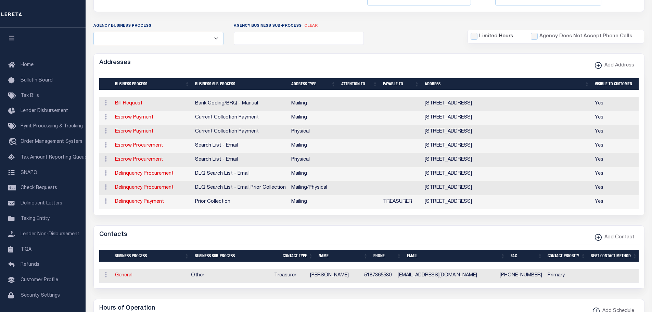
scroll to position [0, 0]
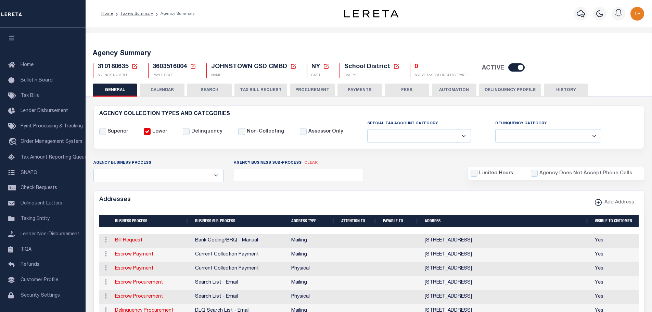
click at [133, 64] on icon at bounding box center [134, 66] width 6 height 6
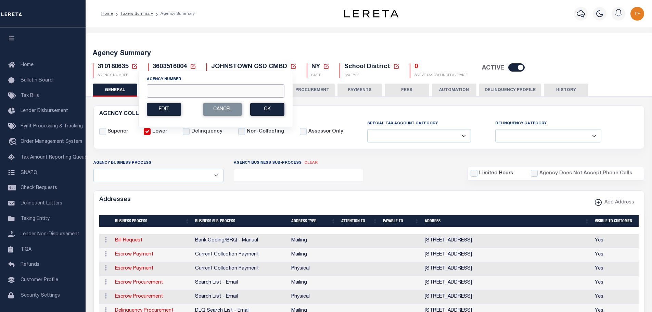
click at [158, 89] on input "Agency Number" at bounding box center [216, 90] width 138 height 13
type input "310180623"
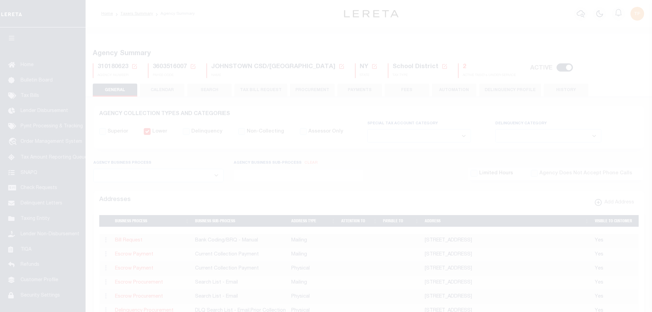
select select
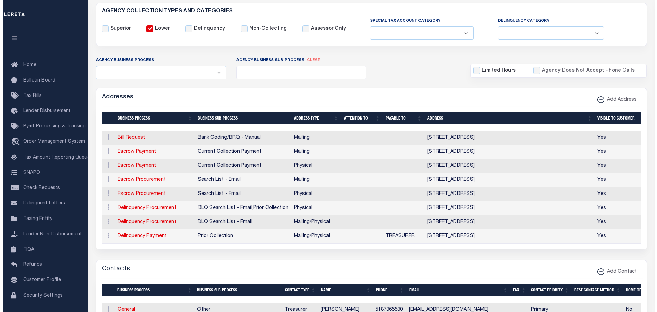
scroll to position [137, 0]
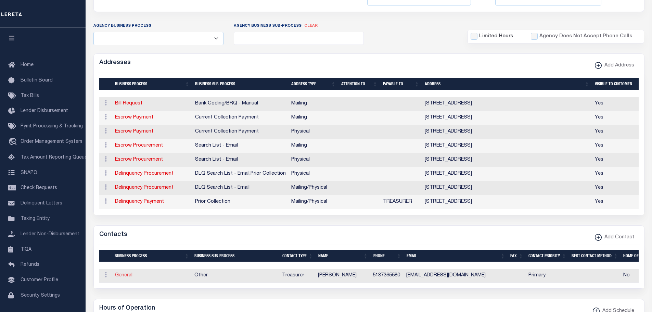
click at [125, 277] on link "General" at bounding box center [123, 275] width 17 height 5
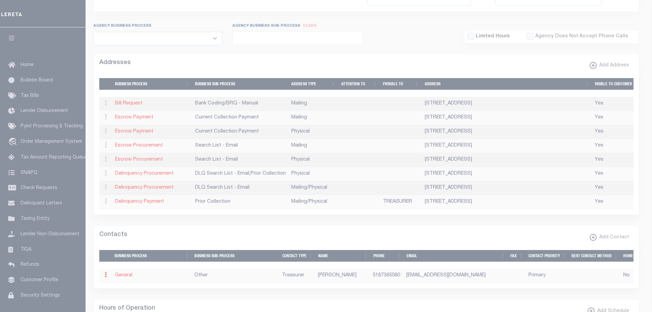
select select "3"
select select "1"
type input "[PERSON_NAME]"
type input "5187365580"
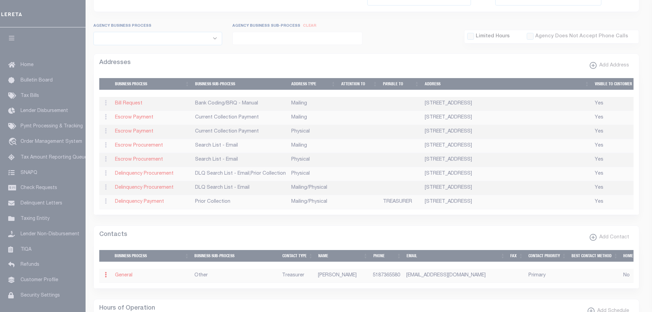
type input "[EMAIL_ADDRESS][DOMAIN_NAME]"
select select "6"
select select "39"
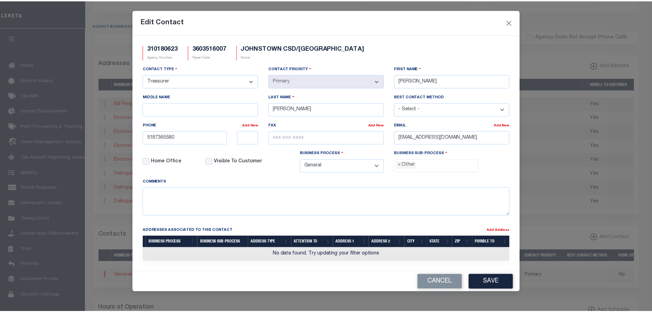
scroll to position [12, 0]
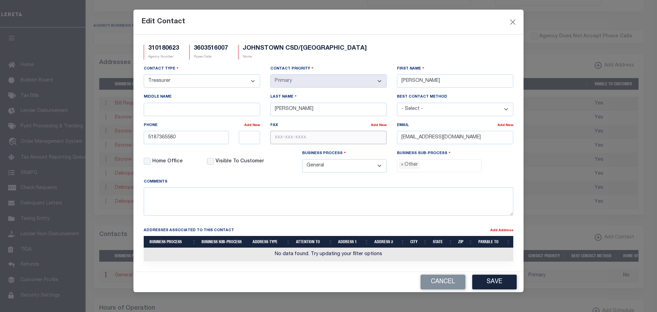
click at [280, 135] on input "text" at bounding box center [328, 137] width 116 height 13
type input "[PHONE_NUMBER]"
click at [497, 284] on button "Save" at bounding box center [494, 281] width 44 height 15
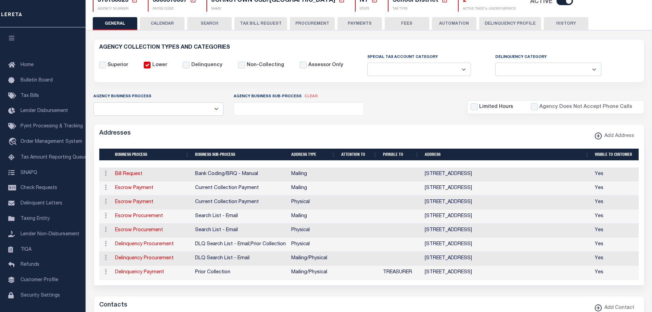
scroll to position [0, 0]
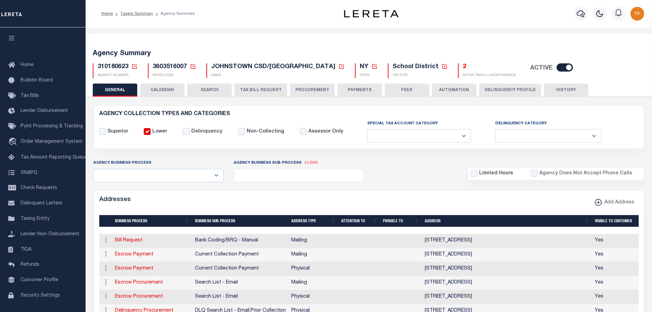
click at [134, 65] on icon at bounding box center [134, 66] width 6 height 6
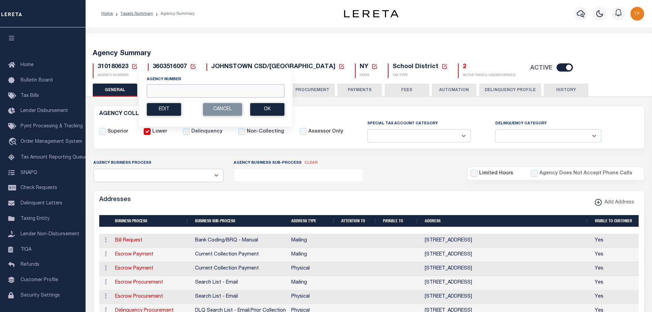
click at [153, 90] on input "Agency Number" at bounding box center [216, 90] width 138 height 13
type input "310290628"
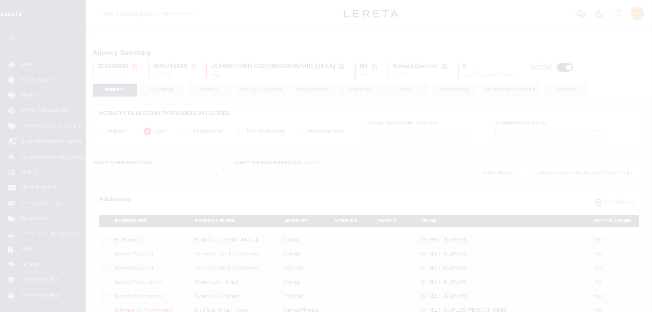
select select
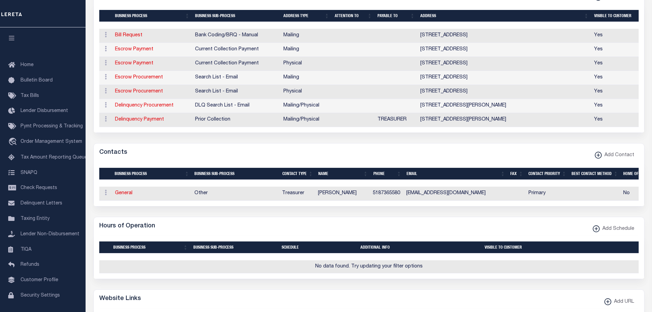
scroll to position [205, 0]
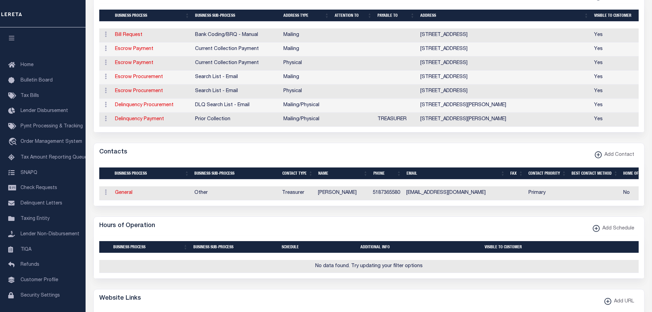
drag, startPoint x: 126, startPoint y: 197, endPoint x: 175, endPoint y: 190, distance: 49.7
click at [126, 195] on link "General" at bounding box center [123, 192] width 17 height 5
checkbox input "false"
select select
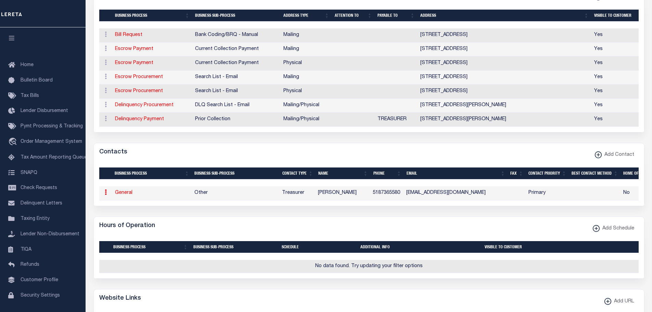
select select "3"
select select "1"
type input "[PERSON_NAME]"
type input "5187365580"
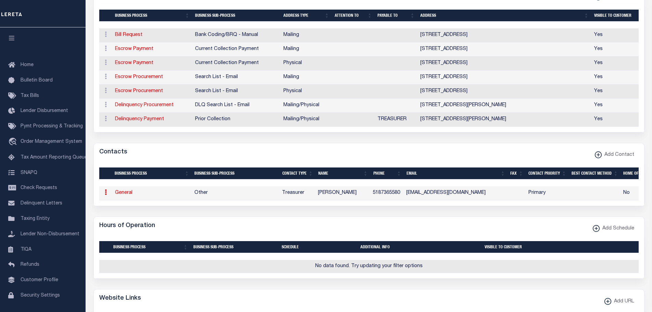
type input "[EMAIL_ADDRESS][DOMAIN_NAME]"
select select "6"
select select "39"
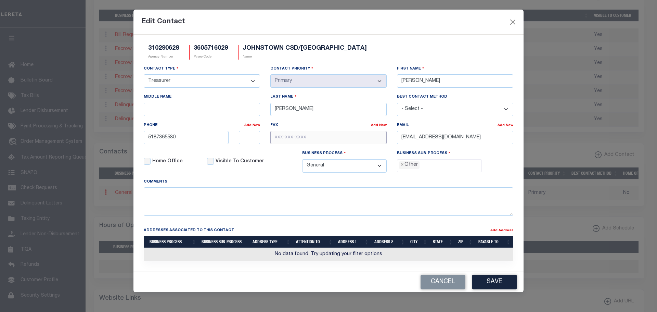
click at [278, 141] on input "text" at bounding box center [328, 137] width 116 height 13
type input "[PHONE_NUMBER]"
click at [493, 281] on button "Save" at bounding box center [494, 281] width 44 height 15
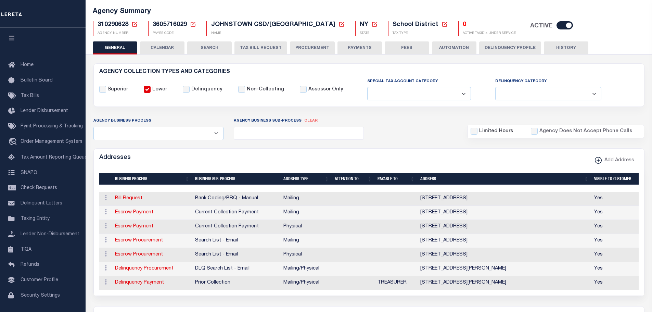
scroll to position [0, 0]
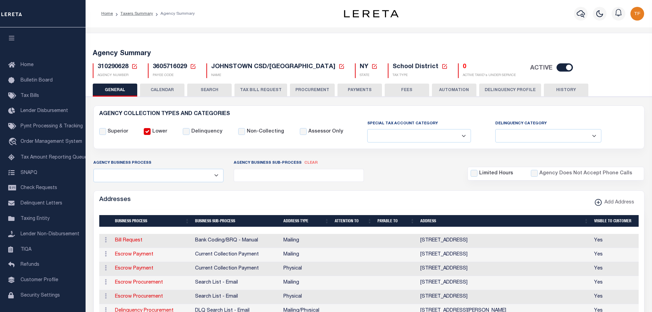
click at [135, 65] on icon at bounding box center [134, 66] width 6 height 6
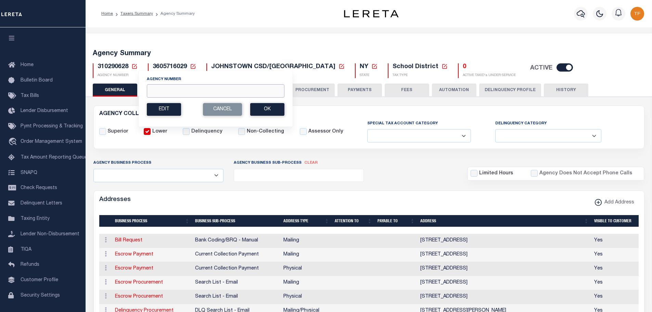
click at [185, 90] on input "Agency Number" at bounding box center [216, 90] width 138 height 13
type input "310183302"
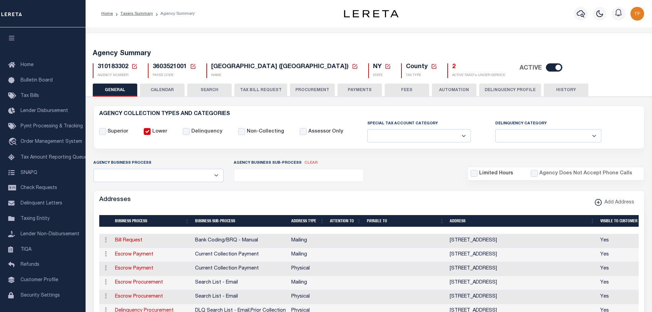
select select
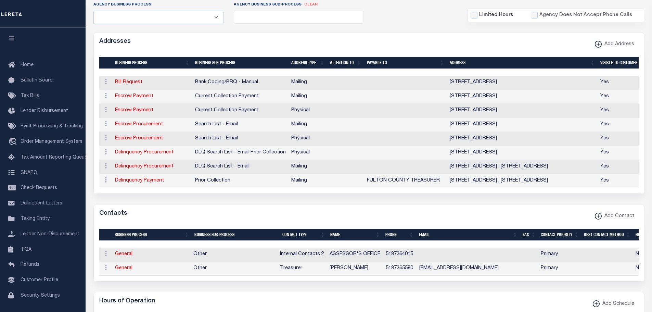
scroll to position [171, 0]
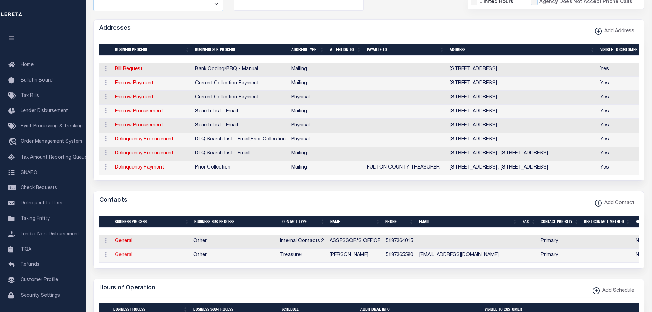
click at [120, 257] on link "General" at bounding box center [123, 254] width 17 height 5
checkbox input "false"
select select
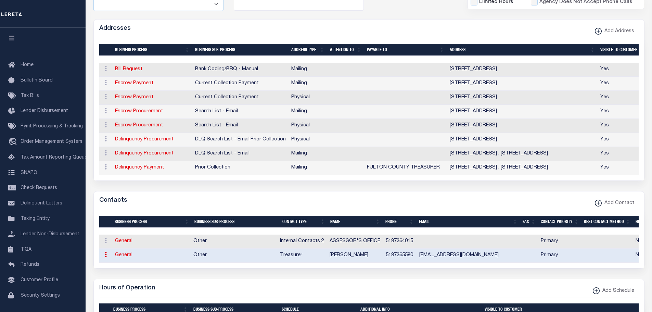
select select "3"
select select "1"
type input "HEATHER"
type input "SCRIBNER"
type input "5187365580"
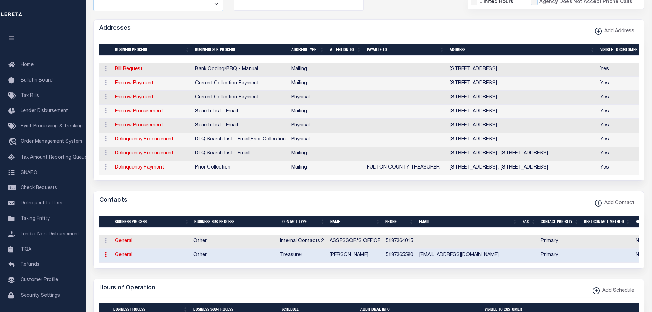
type input "FCTREASURER@FULTONCOUNTYNY.GOV"
select select "6"
select select "39"
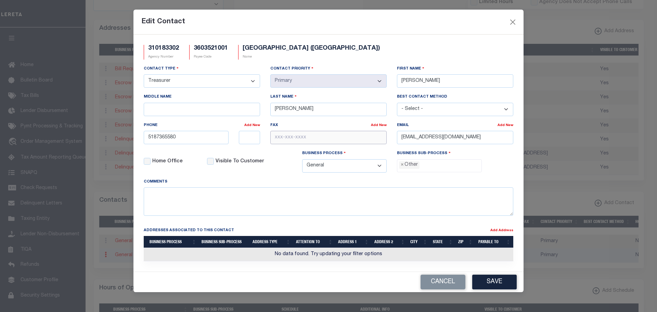
click at [303, 132] on input "text" at bounding box center [328, 137] width 116 height 13
type input "518-736-1794"
click at [490, 284] on button "Save" at bounding box center [494, 281] width 44 height 15
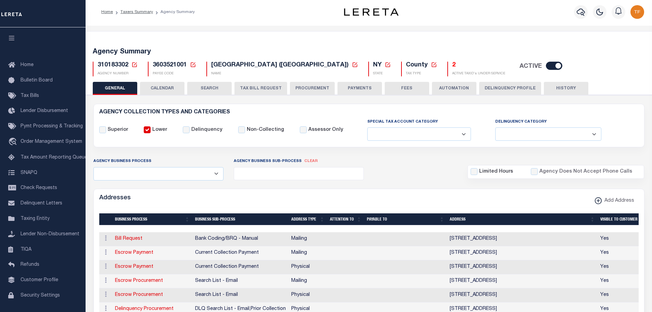
scroll to position [0, 0]
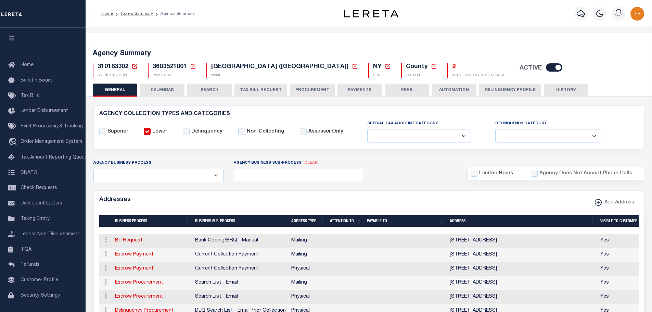
click at [135, 65] on icon at bounding box center [134, 66] width 6 height 6
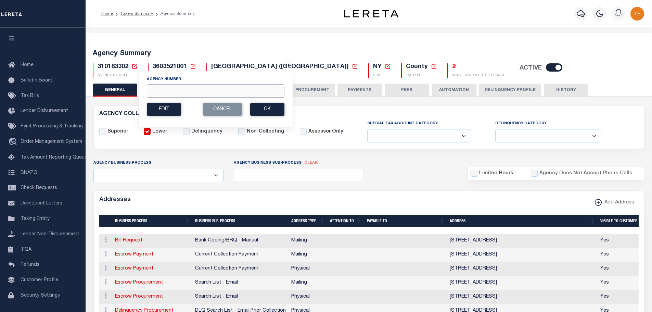
click at [155, 92] on input "Agency Number" at bounding box center [216, 90] width 138 height 13
type input "370280614"
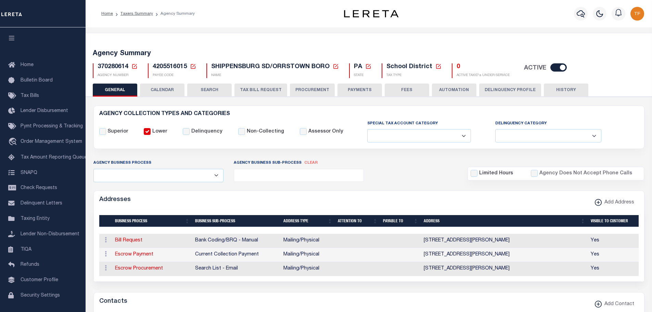
select select
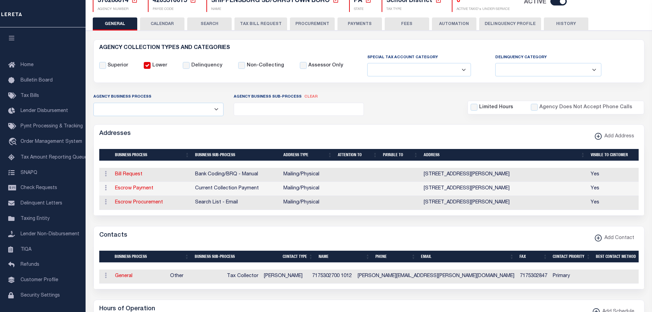
scroll to position [103, 0]
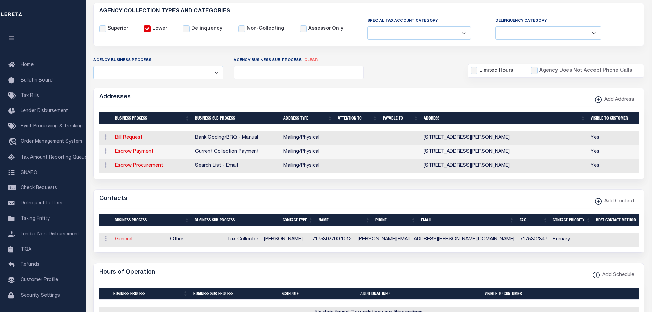
click at [118, 242] on link "General" at bounding box center [123, 239] width 17 height 5
checkbox input "false"
select select
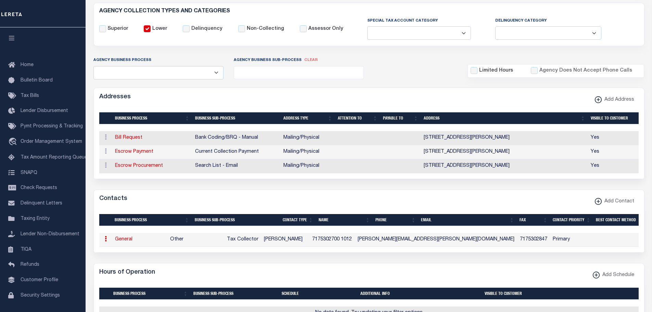
select select "2"
select select "1"
type input "MICHELLE"
type input "STOUFFER"
type input "7175302700"
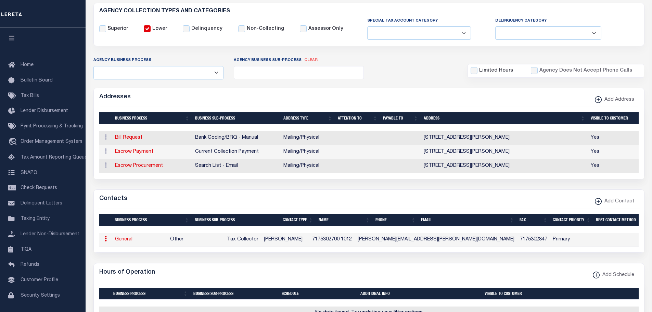
type input "1012"
type input "7175302847"
type input "MICHELLE.STOUFFER@SHIP.K12.PA.US"
select select "6"
select select "39"
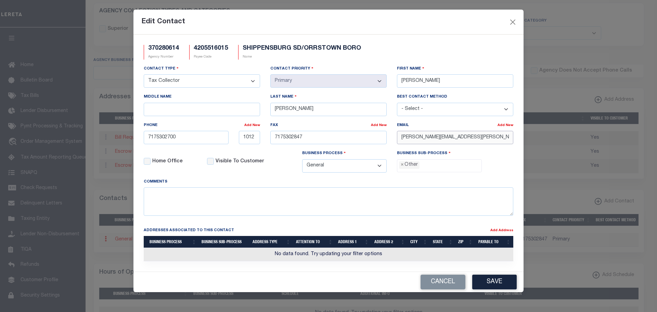
drag, startPoint x: 502, startPoint y: 138, endPoint x: 381, endPoint y: 135, distance: 121.1
click at [378, 135] on div "Contact Type - Select - Assessor Clerk Internal Contacts 1 Internal Contacts 2 …" at bounding box center [329, 121] width 380 height 113
paste input "TAX@SHIP.K12.PA."
type input "TAX@SHIP.K12.PA.US"
click at [497, 283] on button "Save" at bounding box center [494, 281] width 44 height 15
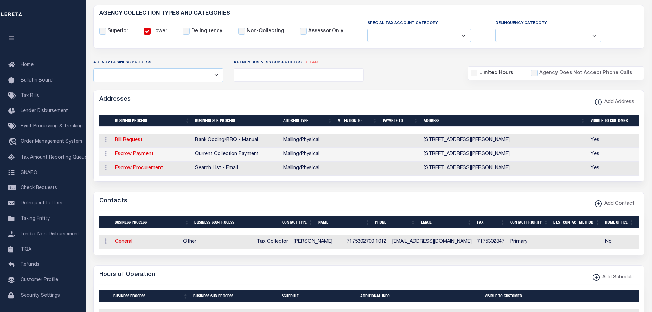
scroll to position [0, 0]
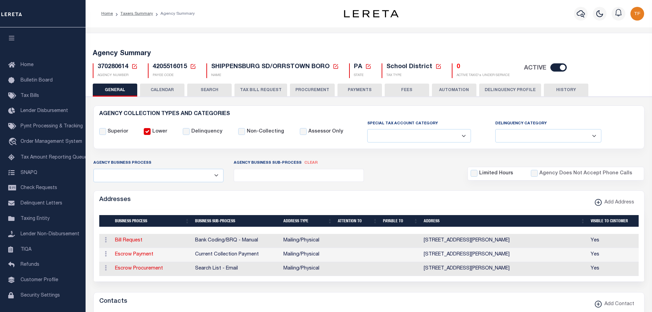
click at [134, 66] on icon at bounding box center [134, 66] width 6 height 6
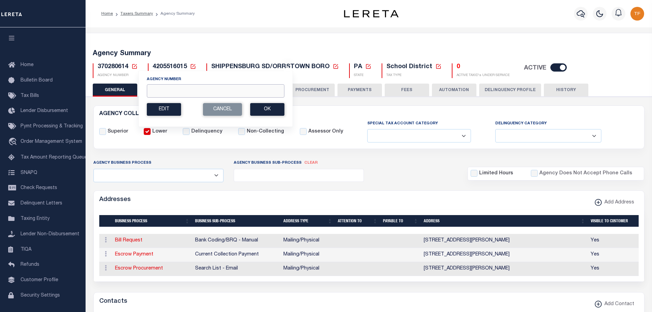
click at [173, 89] on input "Agency Number" at bounding box center [216, 90] width 138 height 13
type input "370671702"
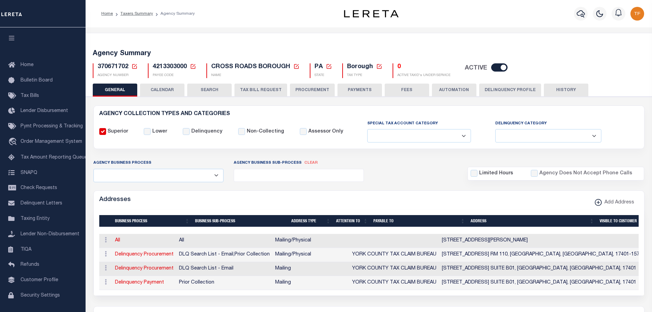
select select
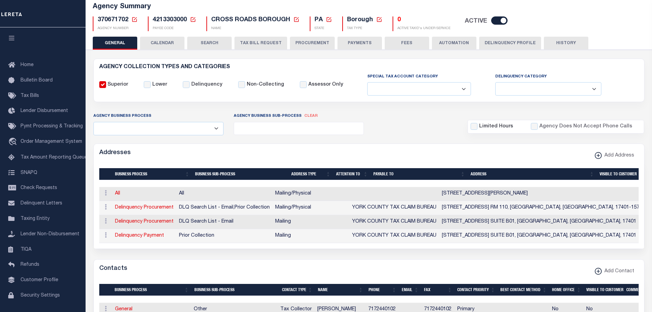
scroll to position [34, 0]
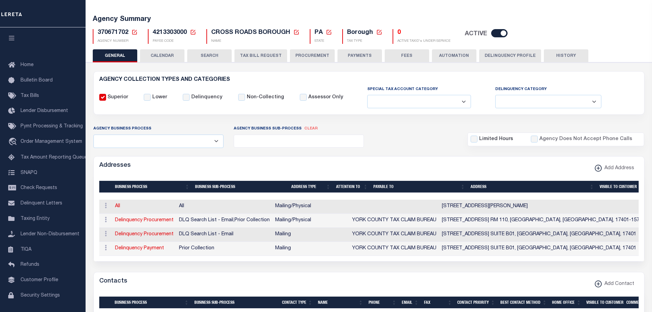
drag, startPoint x: 405, startPoint y: 51, endPoint x: 446, endPoint y: 107, distance: 70.1
click at [405, 51] on button "FEES" at bounding box center [407, 55] width 44 height 13
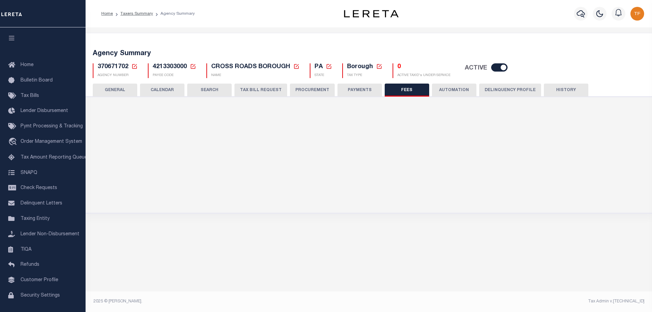
scroll to position [0, 0]
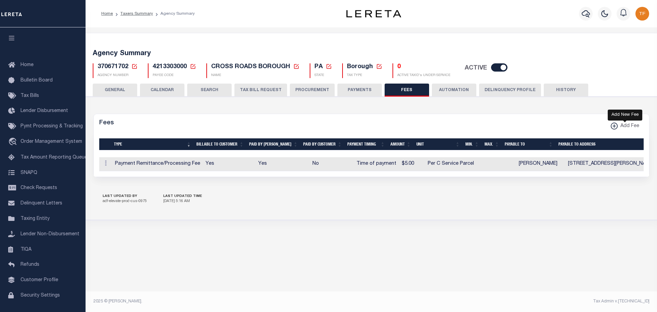
click at [613, 126] on icon "button" at bounding box center [613, 126] width 3 height 1
select select
checkbox input "false"
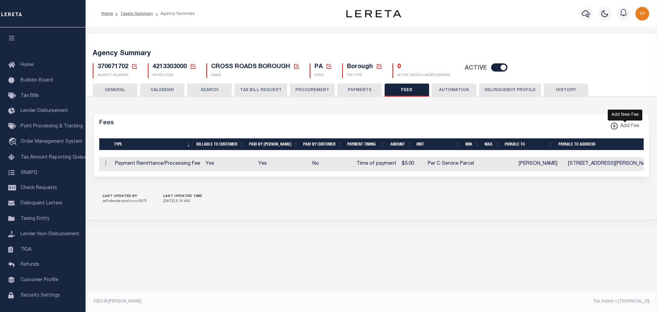
checkbox input "false"
checkbox input "true"
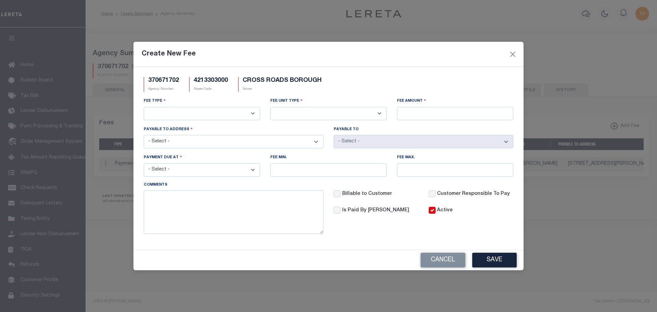
click at [212, 112] on select "3rd Party Web Extract Fee Current 3rd Party Web Extract Fee Prior Automation Fe…" at bounding box center [202, 113] width 116 height 13
select select "18"
click at [144, 107] on select "3rd Party Web Extract Fee Current 3rd Party Web Extract Fee Prior Automation Fe…" at bounding box center [202, 113] width 116 height 13
click at [291, 113] on select "Per Agency Per Agency Parcel Per B Service Parcel Per C Service Parcel Per File…" at bounding box center [328, 113] width 116 height 13
select select "10"
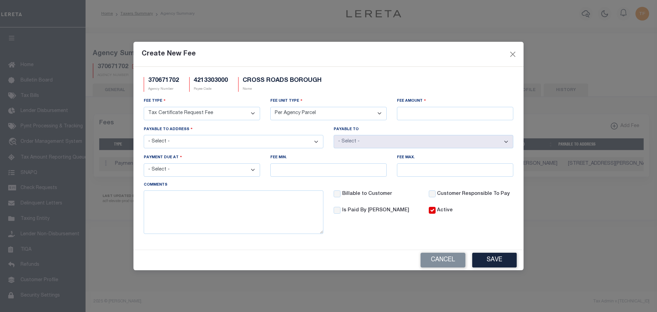
click at [270, 107] on select "Per Agency Per Agency Parcel Per B Service Parcel Per C Service Parcel Per File…" at bounding box center [328, 113] width 116 height 13
click at [402, 115] on input "Fee Amount" at bounding box center [455, 113] width 116 height 13
type input "$25.00"
click at [310, 139] on select "- Select - 12437 WOODLAND DR, FELTON, PA, 17322-9060 100 WEST MARKET ST. SUITE …" at bounding box center [234, 141] width 180 height 13
select select "21818"
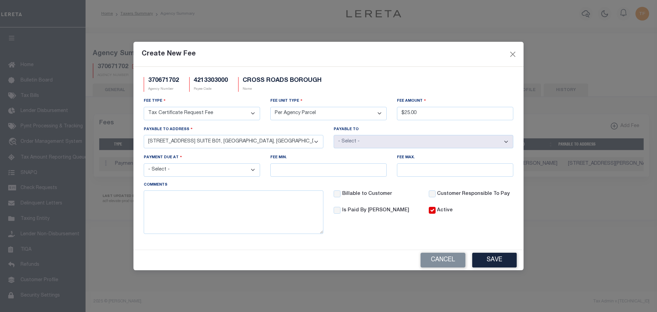
click at [144, 135] on select "- Select - 12437 WOODLAND DR, FELTON, PA, 17322-9060 100 WEST MARKET ST. SUITE …" at bounding box center [234, 141] width 180 height 13
click at [257, 175] on select "- Select - File download Invoice (Prepay) Invoice (Trailing) Time of payment Ti…" at bounding box center [202, 169] width 116 height 13
select select "3"
click at [144, 164] on select "- Select - File download Invoice (Prepay) Invoice (Trailing) Time of payment Ti…" at bounding box center [202, 169] width 116 height 13
click at [501, 261] on button "Save" at bounding box center [494, 259] width 44 height 15
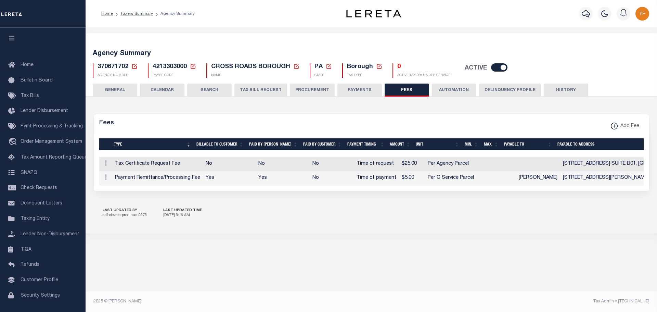
click at [349, 89] on button "PAYMENTS" at bounding box center [359, 89] width 44 height 13
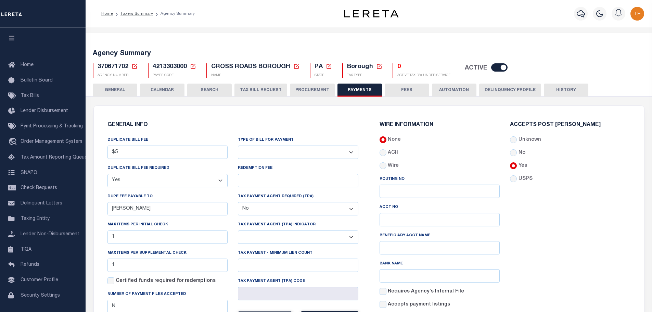
click at [108, 88] on button "GENERAL" at bounding box center [115, 89] width 44 height 13
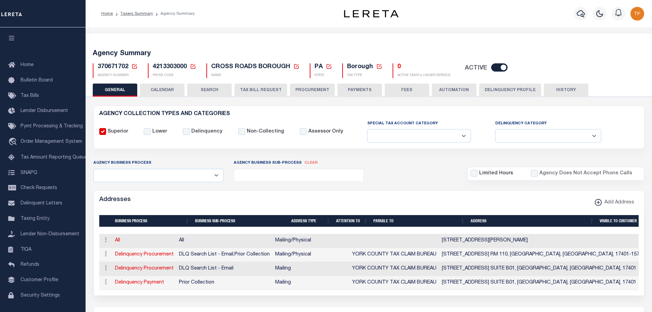
click at [134, 64] on link at bounding box center [134, 67] width 6 height 6
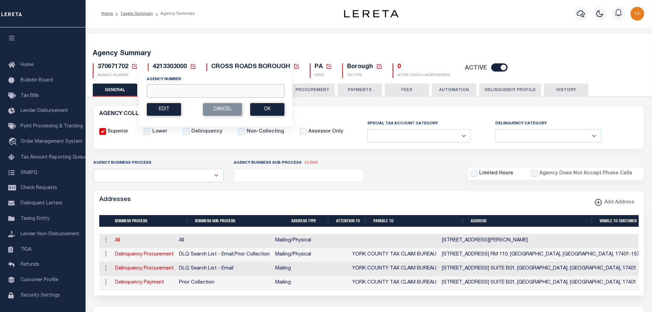
click at [164, 89] on input "Agency Number" at bounding box center [216, 90] width 138 height 13
type input "370400612"
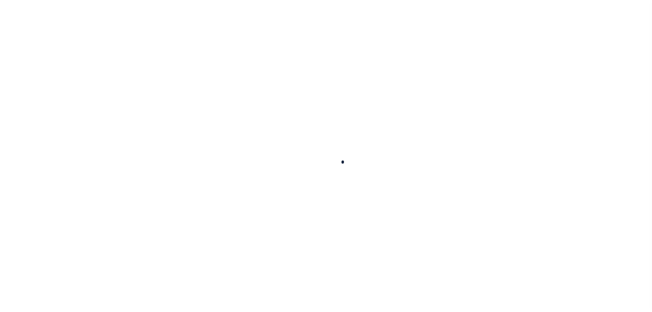
select select
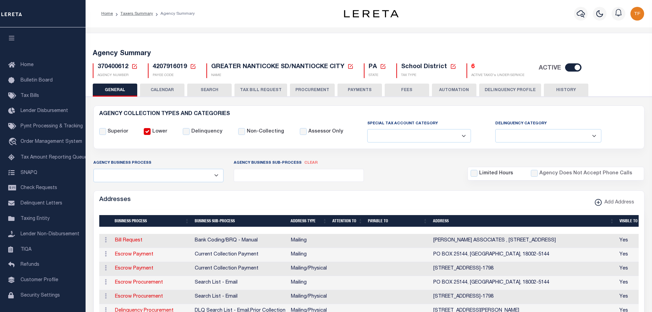
click at [406, 89] on button "FEES" at bounding box center [407, 89] width 44 height 13
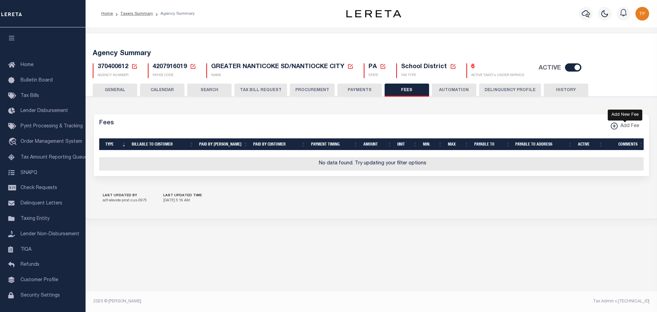
click at [614, 126] on icon "button" at bounding box center [613, 126] width 3 height 1
select select
checkbox input "false"
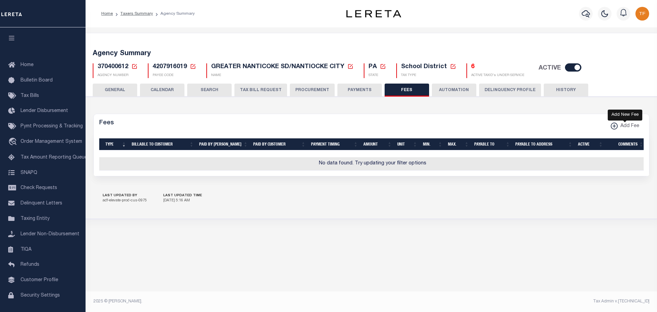
checkbox input "false"
checkbox input "true"
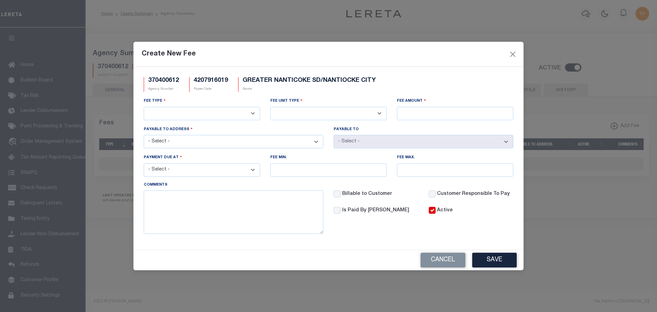
click at [244, 112] on select "3rd Party Web Extract Fee Current 3rd Party Web Extract Fee Prior Automation Fe…" at bounding box center [202, 113] width 116 height 13
select select "1"
click at [144, 107] on select "3rd Party Web Extract Fee Current 3rd Party Web Extract Fee Prior Automation Fe…" at bounding box center [202, 113] width 116 height 13
click at [293, 115] on select "Per Agency Per Agency Parcel Per B Service Parcel Per C Service Parcel Per File…" at bounding box center [328, 113] width 116 height 13
click at [270, 107] on select "Per Agency Per Agency Parcel Per B Service Parcel Per C Service Parcel Per File…" at bounding box center [328, 113] width 116 height 13
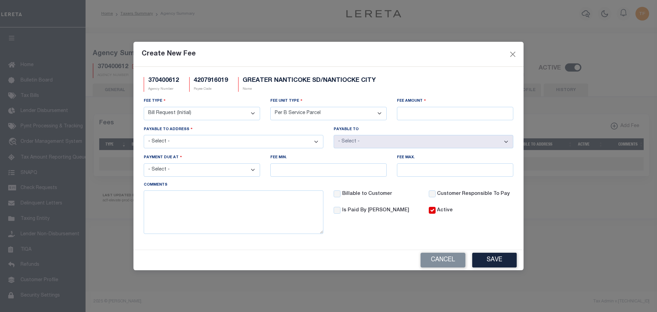
click at [294, 111] on select "Per Agency Per Agency Parcel Per B Service Parcel Per C Service Parcel Per File…" at bounding box center [328, 113] width 116 height 13
select select "7"
click at [270, 107] on select "Per Agency Per Agency Parcel Per B Service Parcel Per C Service Parcel Per File…" at bounding box center [328, 113] width 116 height 13
click at [471, 111] on input "Fee Amount" at bounding box center [455, 113] width 116 height 13
type input "$2.25"
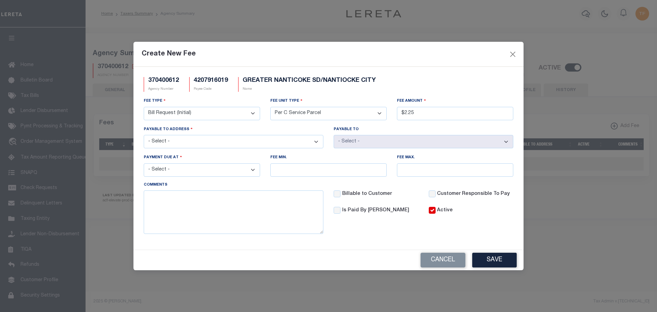
click at [157, 142] on select "- Select - [STREET_ADDRESS]-1798 [PERSON_NAME] ASSOCIATES, [GEOGRAPHIC_DATA], […" at bounding box center [234, 141] width 180 height 13
select select "7574"
click at [144, 135] on select "- Select - [STREET_ADDRESS]-1798 [PERSON_NAME] ASSOCIATES, [GEOGRAPHIC_DATA], […" at bounding box center [234, 141] width 180 height 13
click at [225, 177] on select "- Select - File download Invoice (Prepay) Invoice (Trailing) Time of payment Ti…" at bounding box center [202, 169] width 116 height 13
select select "1"
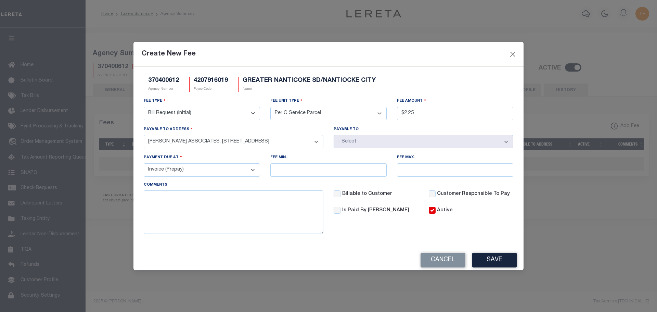
click at [144, 164] on select "- Select - File download Invoice (Prepay) Invoice (Trailing) Time of payment Ti…" at bounding box center [202, 169] width 116 height 13
click at [498, 259] on button "Save" at bounding box center [494, 259] width 44 height 15
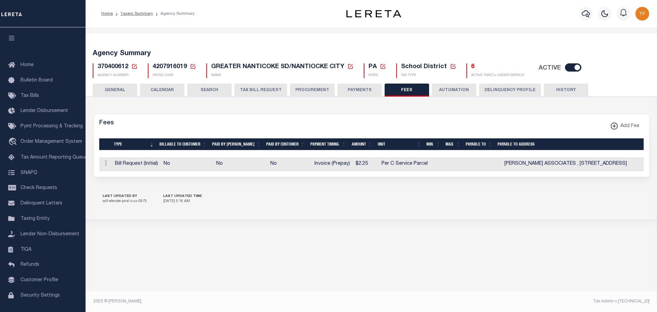
click at [118, 88] on button "GENERAL" at bounding box center [115, 89] width 44 height 13
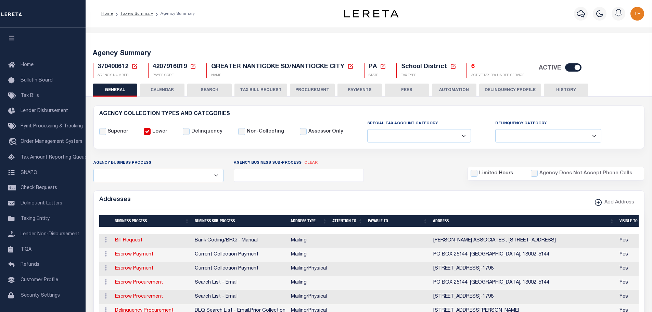
scroll to position [137, 0]
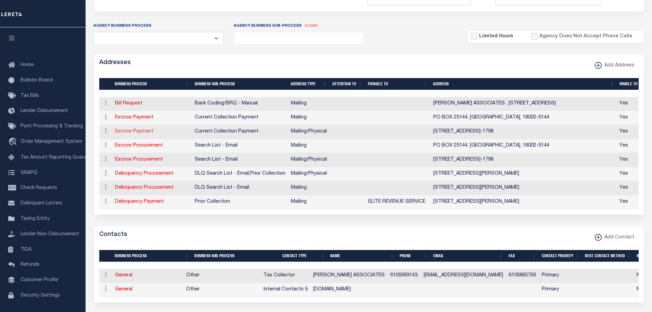
click at [135, 131] on link "Escrow Payment" at bounding box center [134, 131] width 38 height 5
select select "1"
checkbox input "false"
select select
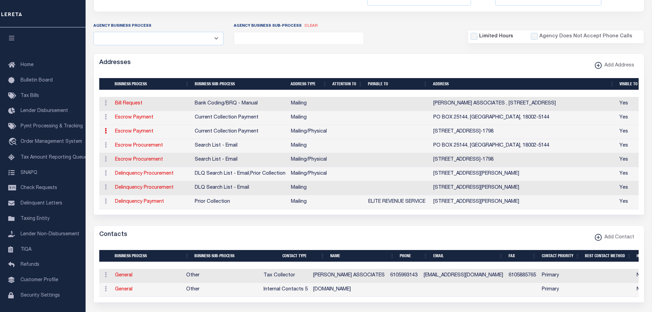
type input "50 NORTH 7TH ST"
type input "BANGOR"
select select "PA"
type input "18013-1798"
select select "5"
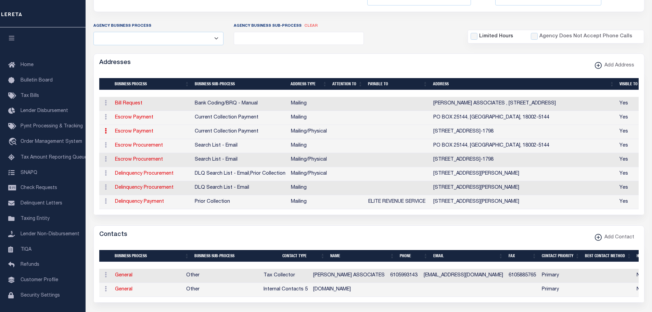
checkbox input "true"
select select "3"
select select "11"
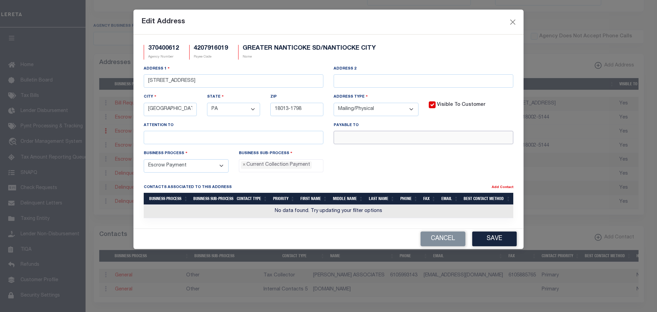
click at [348, 135] on input "text" at bounding box center [424, 137] width 180 height 13
paste input "HAB-MISC"
type input "HAB-MISC"
click at [491, 243] on button "Save" at bounding box center [494, 238] width 44 height 15
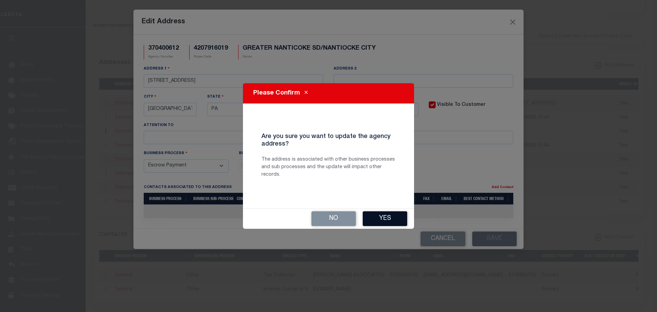
click at [392, 217] on button "Yes" at bounding box center [385, 218] width 44 height 15
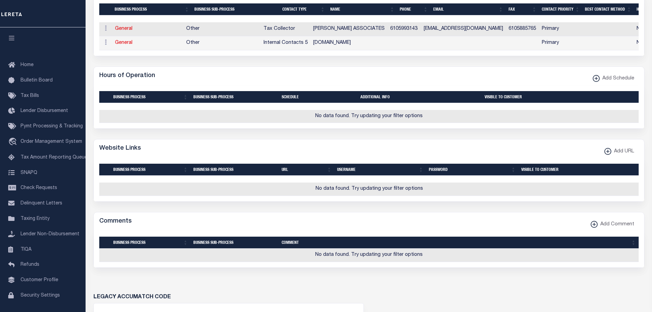
scroll to position [68, 0]
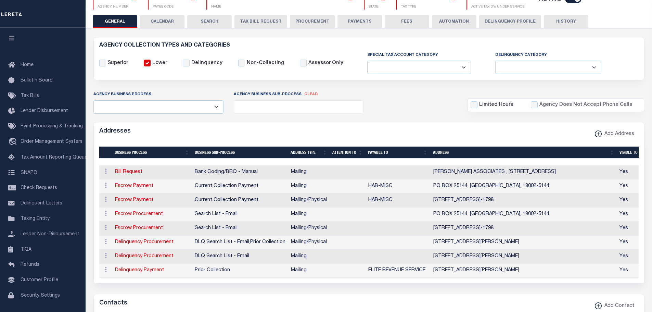
drag, startPoint x: 353, startPoint y: 23, endPoint x: 297, endPoint y: 67, distance: 71.6
click at [353, 23] on button "PAYMENTS" at bounding box center [359, 21] width 44 height 13
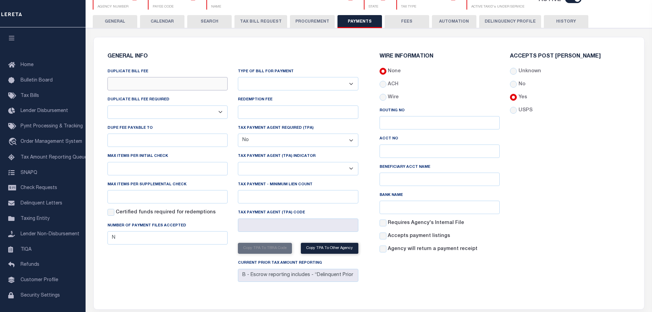
drag, startPoint x: 179, startPoint y: 84, endPoint x: 177, endPoint y: 88, distance: 4.2
click at [179, 84] on input "DUPLICATE BILL FEE" at bounding box center [167, 83] width 120 height 13
click at [125, 139] on input "DUPE FEE PAYABLE TO" at bounding box center [167, 139] width 120 height 13
paste input "HAB-MISC"
type input "HAB-MISC"
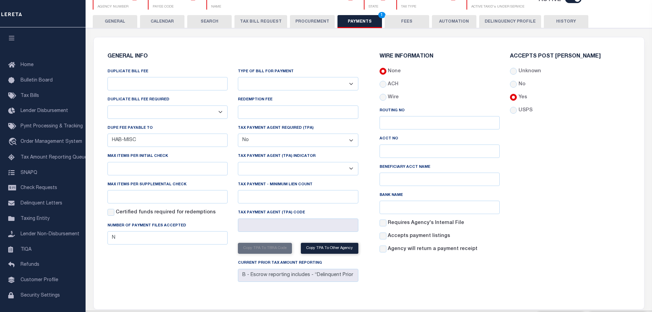
click at [143, 114] on select "Yes No" at bounding box center [167, 111] width 120 height 13
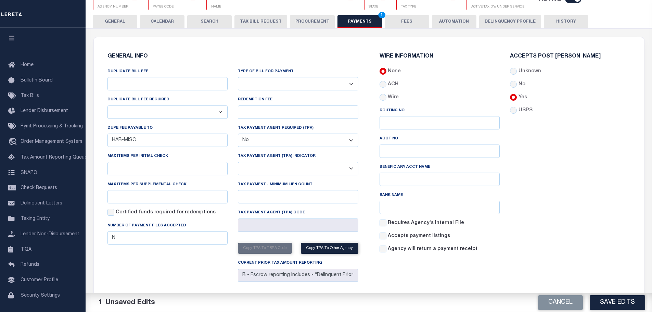
select select "true"
click at [107, 106] on select "Yes No" at bounding box center [167, 111] width 120 height 13
click at [137, 82] on input "DUPLICATE BILL FEE" at bounding box center [167, 83] width 120 height 13
type input "$2.25"
click at [597, 304] on button "Save Edits" at bounding box center [616, 302] width 55 height 15
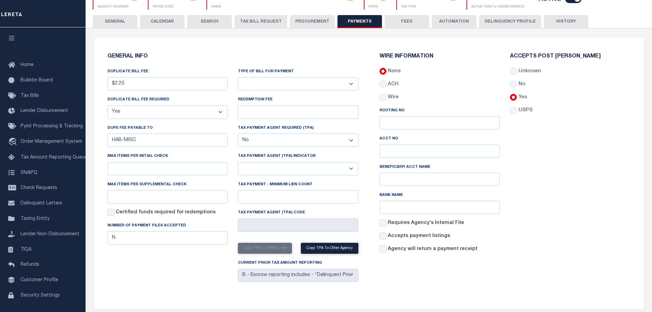
click at [115, 23] on button "GENERAL" at bounding box center [115, 21] width 44 height 13
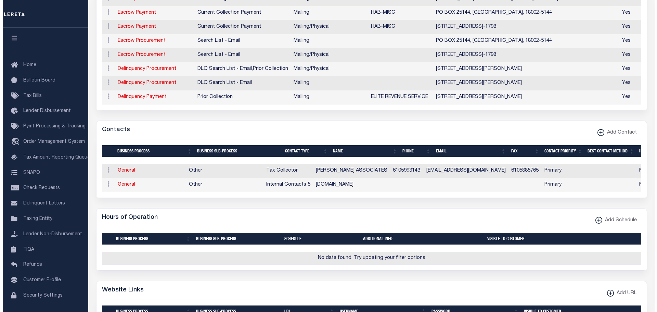
scroll to position [342, 0]
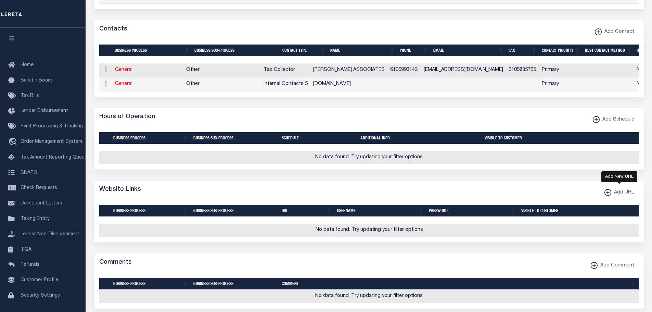
click at [608, 196] on xmlns\ "button" at bounding box center [607, 192] width 7 height 7
select select
checkbox input "true"
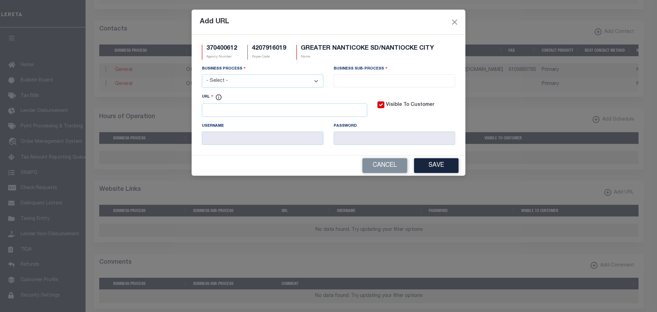
click at [223, 104] on div "URL" at bounding box center [284, 105] width 165 height 24
click at [218, 110] on input "URL" at bounding box center [284, 109] width 165 height 13
paste input "https://customer.hab-inc.com/pub/"
type input "https://customer.hab-inc.com/pub/"
click at [262, 83] on select "- Select - All Automation Bill Request Delinquency Payment Delinquency Procurem…" at bounding box center [262, 80] width 121 height 13
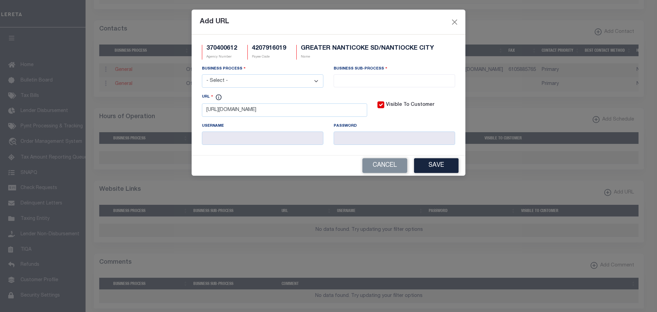
select select "3"
click at [202, 75] on select "- Select - All Automation Bill Request Delinquency Payment Delinquency Procurem…" at bounding box center [262, 80] width 121 height 13
click at [361, 77] on input "search" at bounding box center [394, 80] width 117 height 8
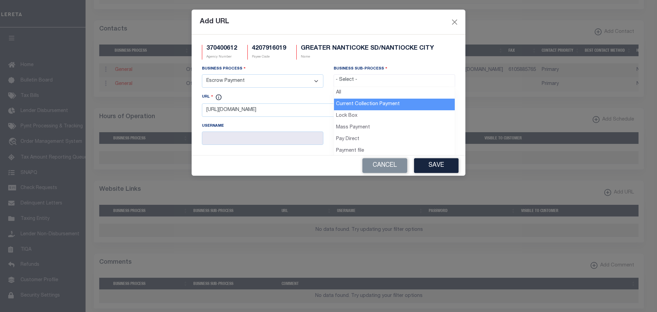
select select "11"
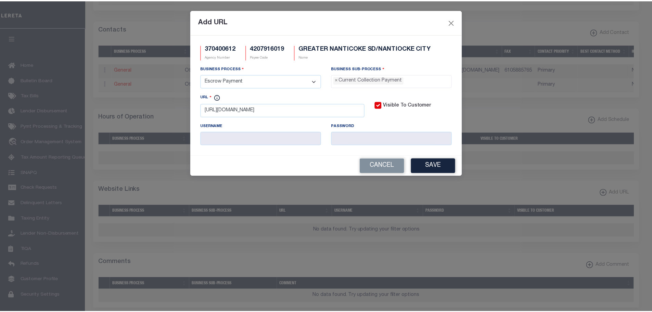
scroll to position [6, 0]
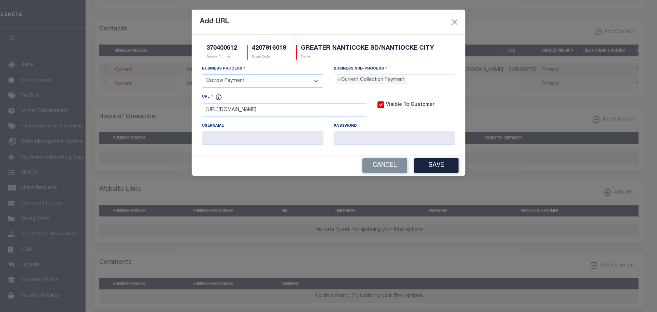
click at [437, 165] on button "Save" at bounding box center [436, 165] width 44 height 15
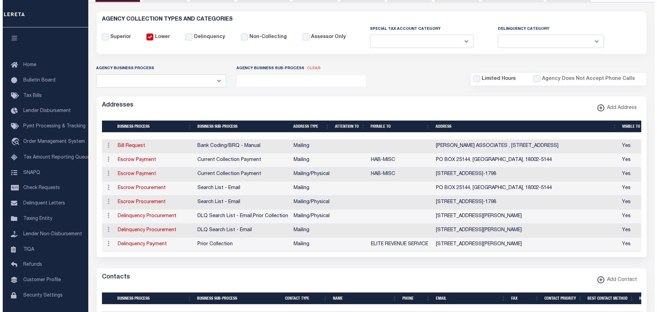
scroll to position [0, 0]
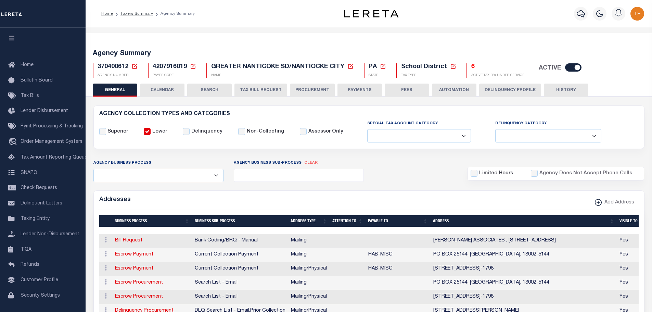
click at [397, 90] on button "FEES" at bounding box center [407, 89] width 44 height 13
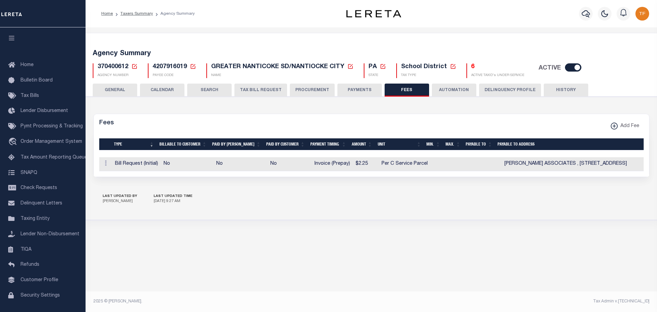
click at [133, 66] on icon at bounding box center [134, 66] width 6 height 6
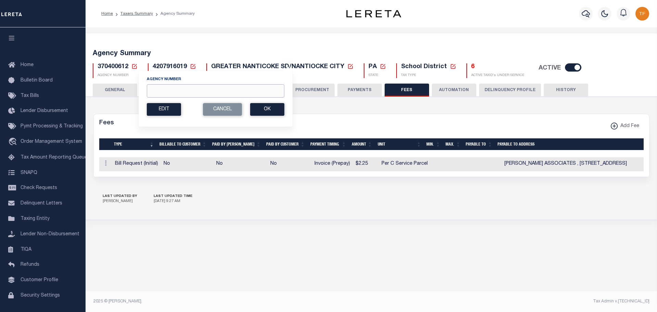
click at [157, 92] on input "Agency Number" at bounding box center [216, 90] width 138 height 13
type input "370400103"
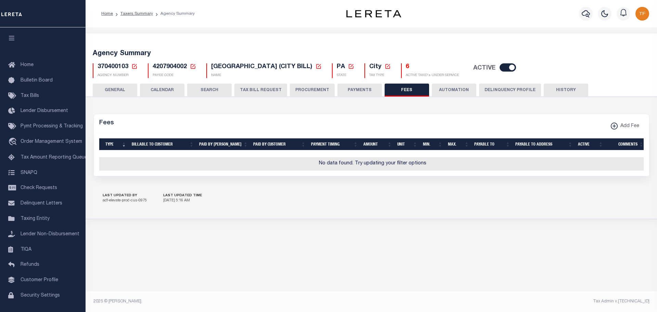
click at [114, 90] on button "GENERAL" at bounding box center [115, 89] width 44 height 13
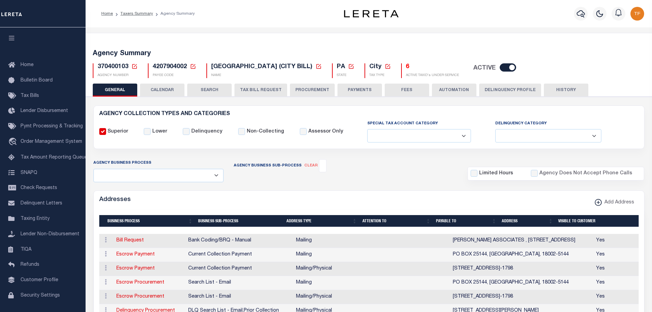
click at [355, 86] on button "PAYMENTS" at bounding box center [359, 89] width 44 height 13
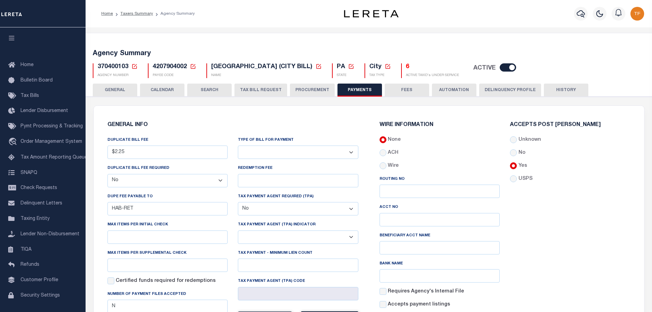
click at [410, 88] on button "FEES" at bounding box center [407, 89] width 44 height 13
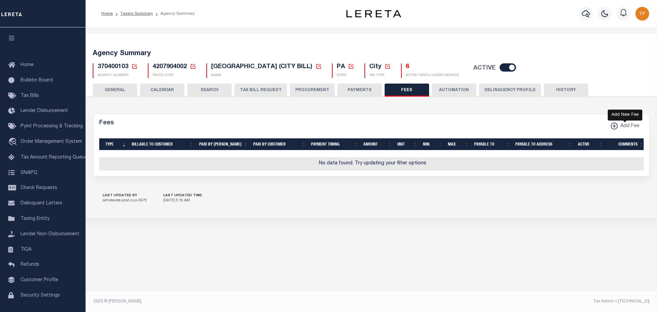
click at [614, 123] on xmlns\ "button" at bounding box center [614, 125] width 7 height 7
select select
checkbox input "false"
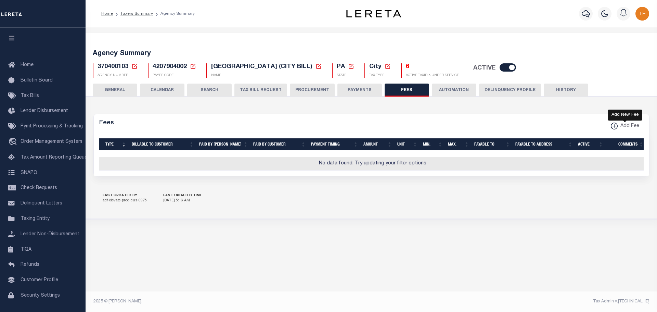
checkbox input "false"
checkbox input "true"
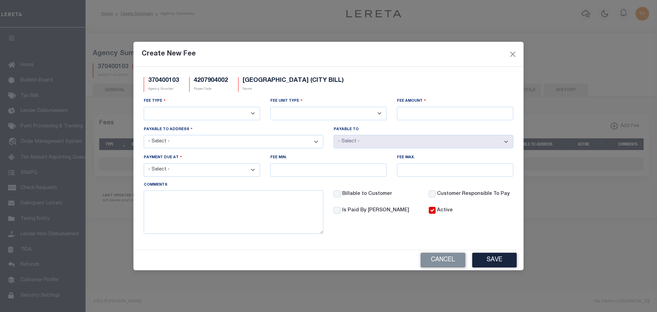
click at [185, 109] on select "3rd Party Web Extract Fee Current 3rd Party Web Extract Fee Prior Automation Fe…" at bounding box center [202, 113] width 116 height 13
select select "1"
click at [144, 107] on select "3rd Party Web Extract Fee Current 3rd Party Web Extract Fee Prior Automation Fe…" at bounding box center [202, 113] width 116 height 13
click at [318, 113] on select "Per Agency Per Agency Parcel Per B Service Parcel Per C Service Parcel Per File…" at bounding box center [328, 113] width 116 height 13
select select "7"
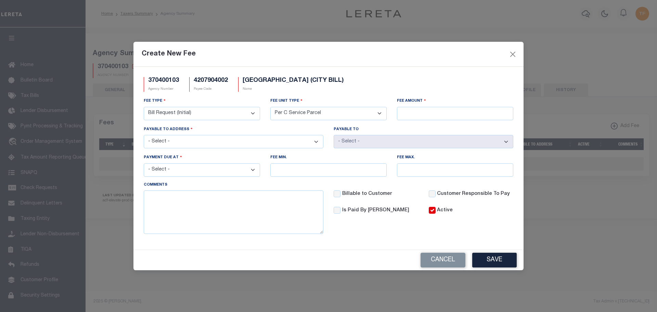
click at [270, 107] on select "Per Agency Per Agency Parcel Per B Service Parcel Per C Service Parcel Per File…" at bounding box center [328, 113] width 116 height 13
click at [427, 115] on input "Fee Amount" at bounding box center [455, 113] width 116 height 13
type input "$2.25"
click at [245, 170] on select "- Select - File download Invoice (Prepay) Invoice (Trailing) Time of payment Ti…" at bounding box center [202, 169] width 116 height 13
select select "2"
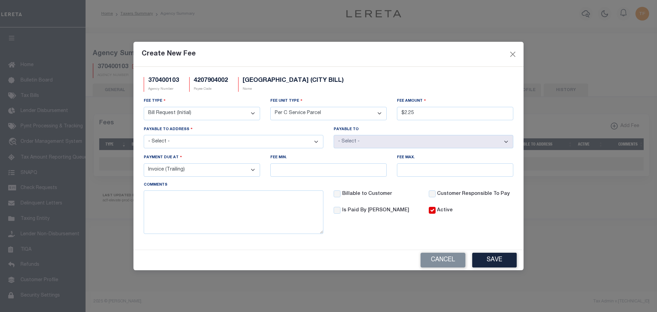
click at [144, 164] on select "- Select - File download Invoice (Prepay) Invoice (Trailing) Time of payment Ti…" at bounding box center [202, 169] width 116 height 13
click at [207, 145] on select "- Select - [STREET_ADDRESS]-1798 [PERSON_NAME] ASSOCIATES, [GEOGRAPHIC_DATA], […" at bounding box center [234, 141] width 180 height 13
select select "8074"
click at [144, 135] on select "- Select - [STREET_ADDRESS]-1798 [PERSON_NAME] ASSOCIATES, [GEOGRAPHIC_DATA], […" at bounding box center [234, 141] width 180 height 13
click at [488, 260] on button "Save" at bounding box center [494, 259] width 44 height 15
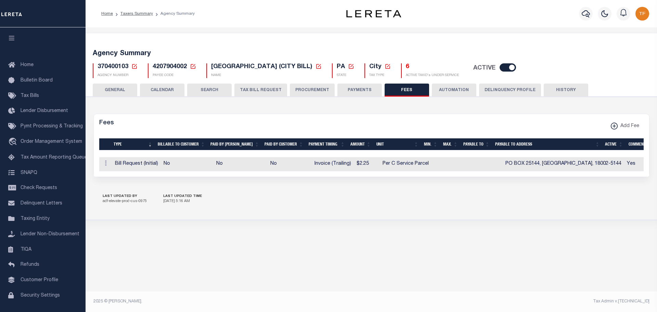
click at [356, 90] on button "PAYMENTS" at bounding box center [359, 89] width 44 height 13
